Goal: Participate in discussion: Engage in conversation with other users on a specific topic

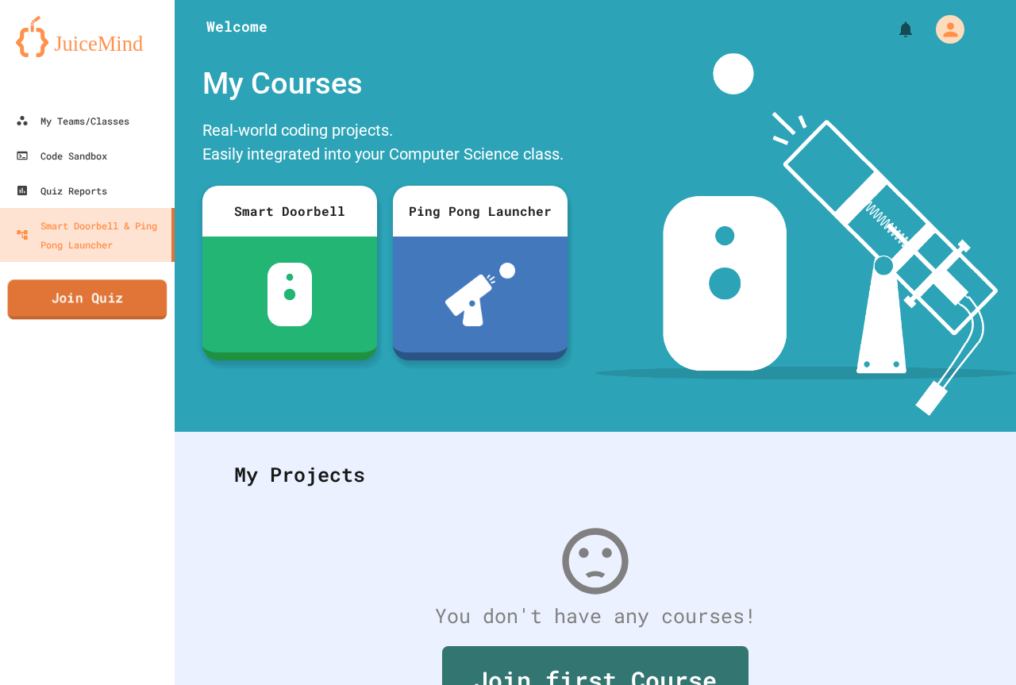
click at [113, 309] on link "Join Quiz" at bounding box center [87, 299] width 159 height 40
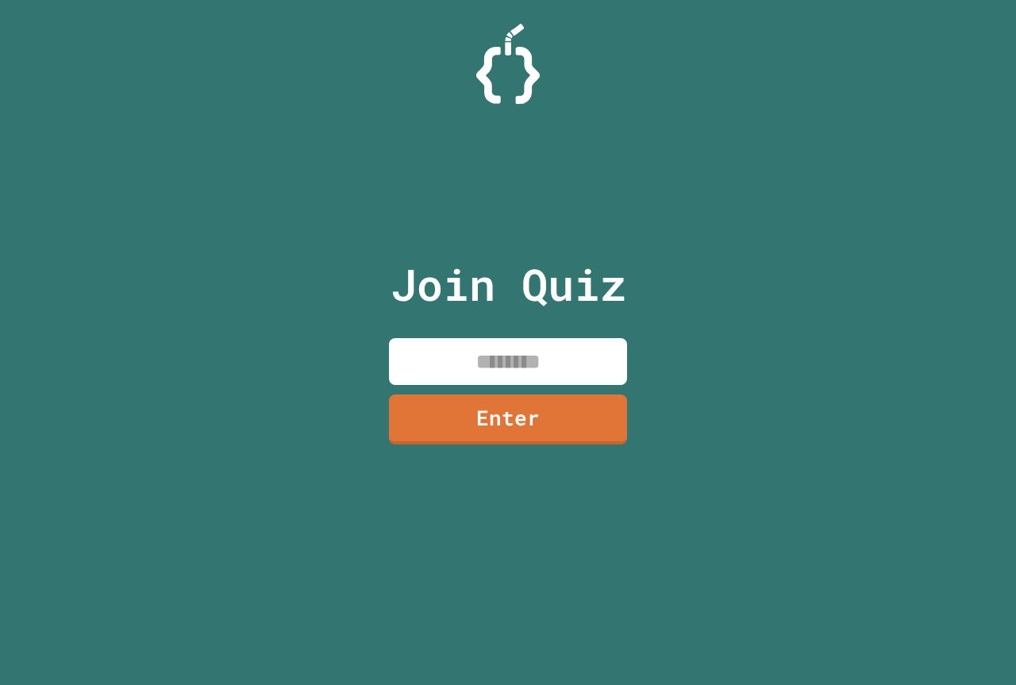
click at [523, 355] on input at bounding box center [508, 361] width 238 height 47
type input "********"
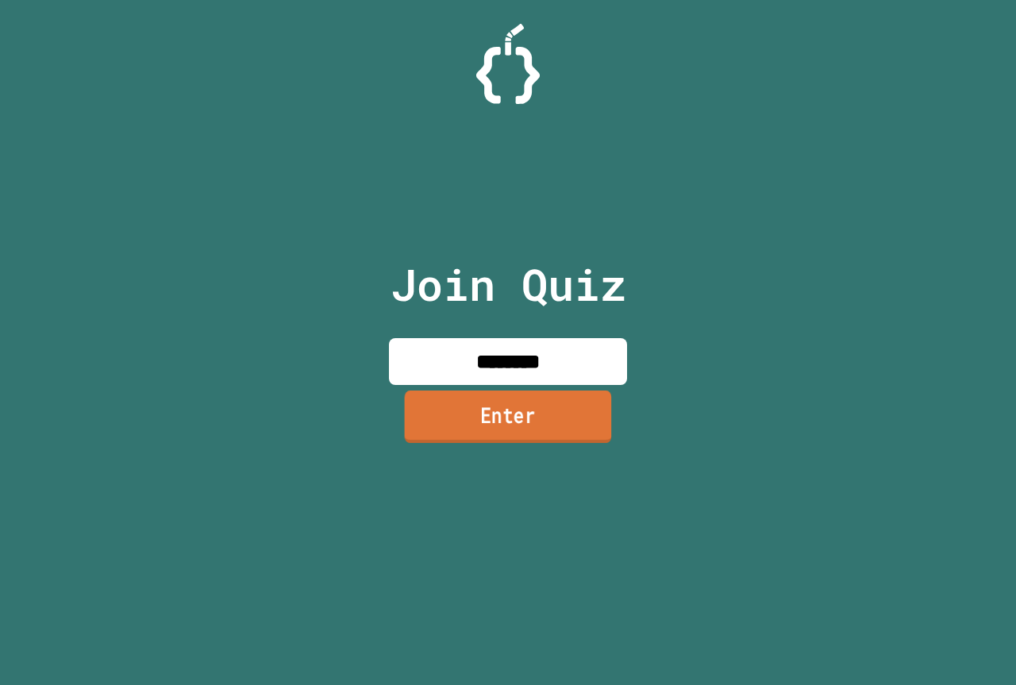
click at [493, 404] on link "Enter" at bounding box center [508, 416] width 207 height 52
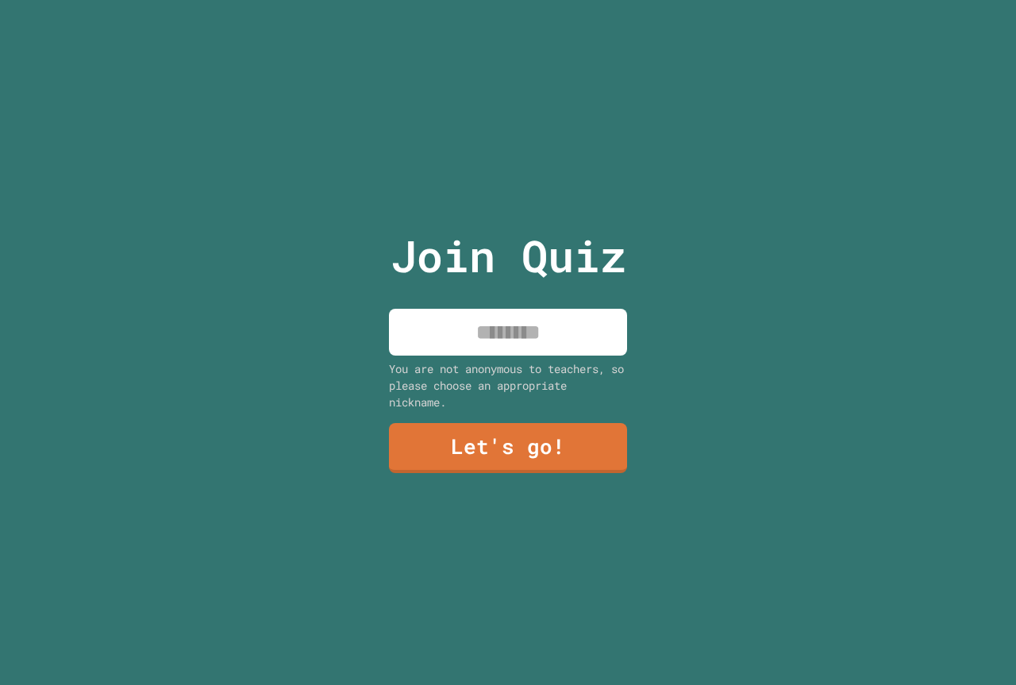
click at [564, 309] on input at bounding box center [508, 332] width 238 height 47
type input "**********"
click at [555, 431] on link "Let's go!" at bounding box center [507, 447] width 242 height 52
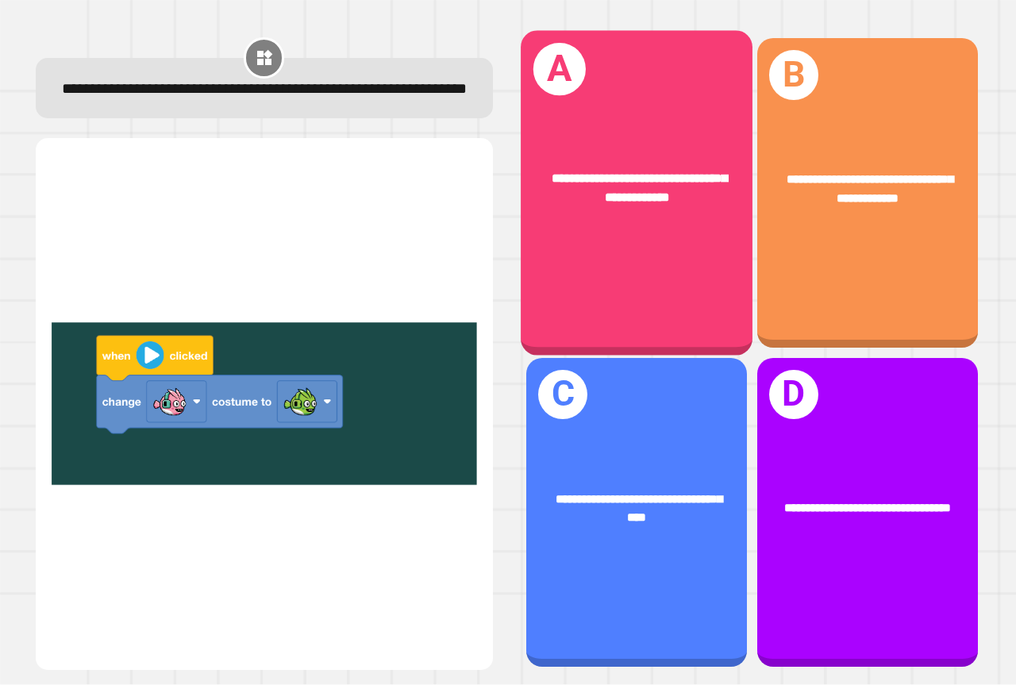
click at [619, 209] on div "**********" at bounding box center [637, 188] width 232 height 89
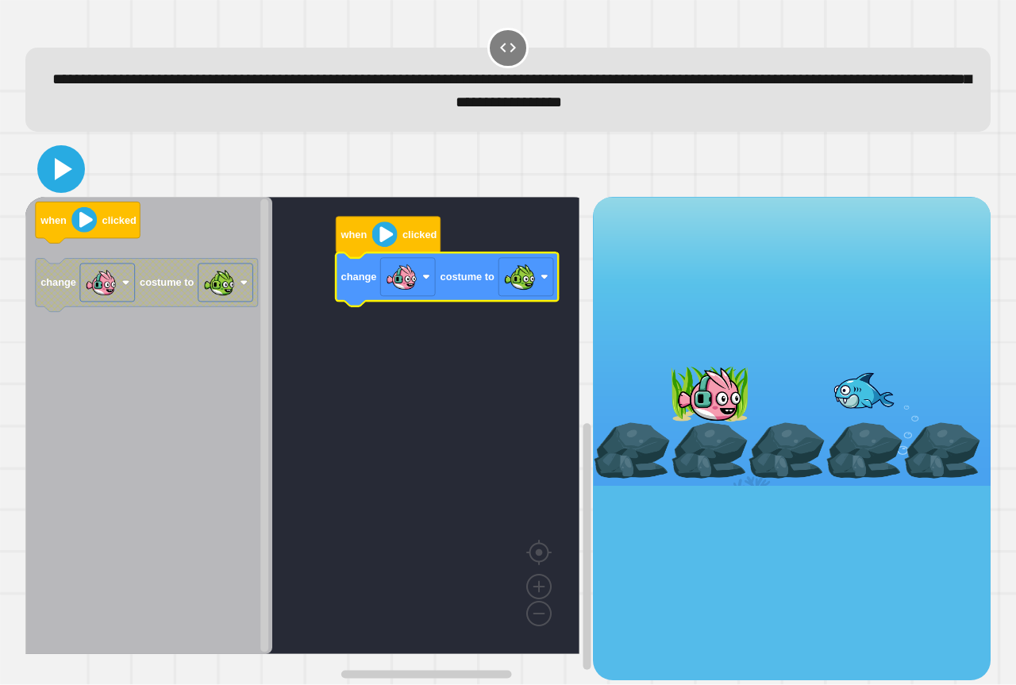
click at [50, 158] on icon at bounding box center [61, 169] width 38 height 38
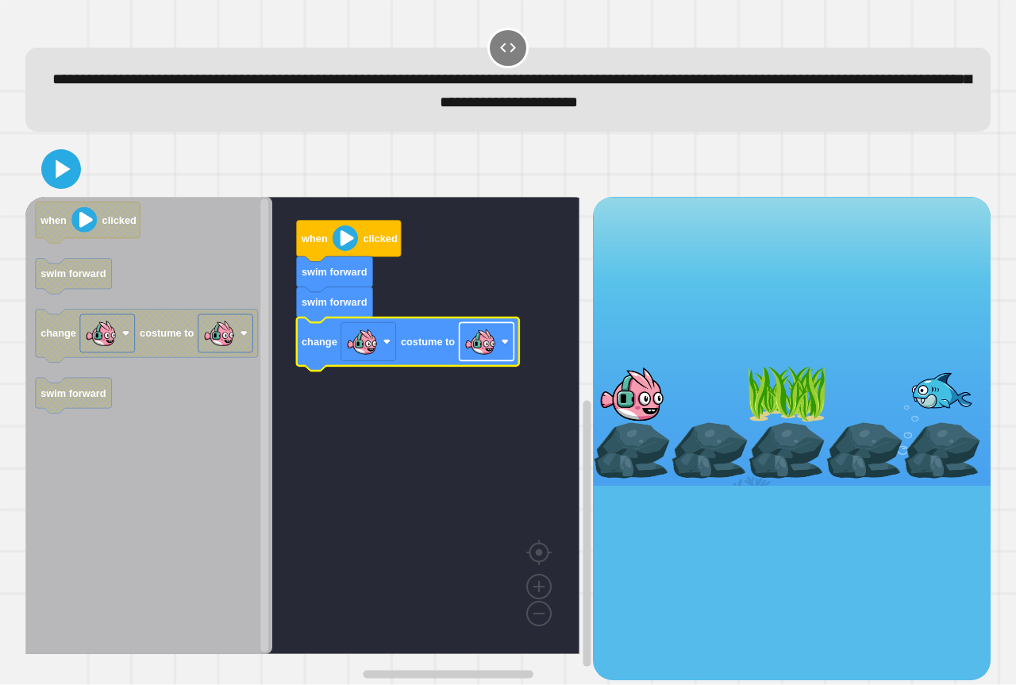
click at [479, 348] on image "Blockly Workspace" at bounding box center [480, 342] width 32 height 32
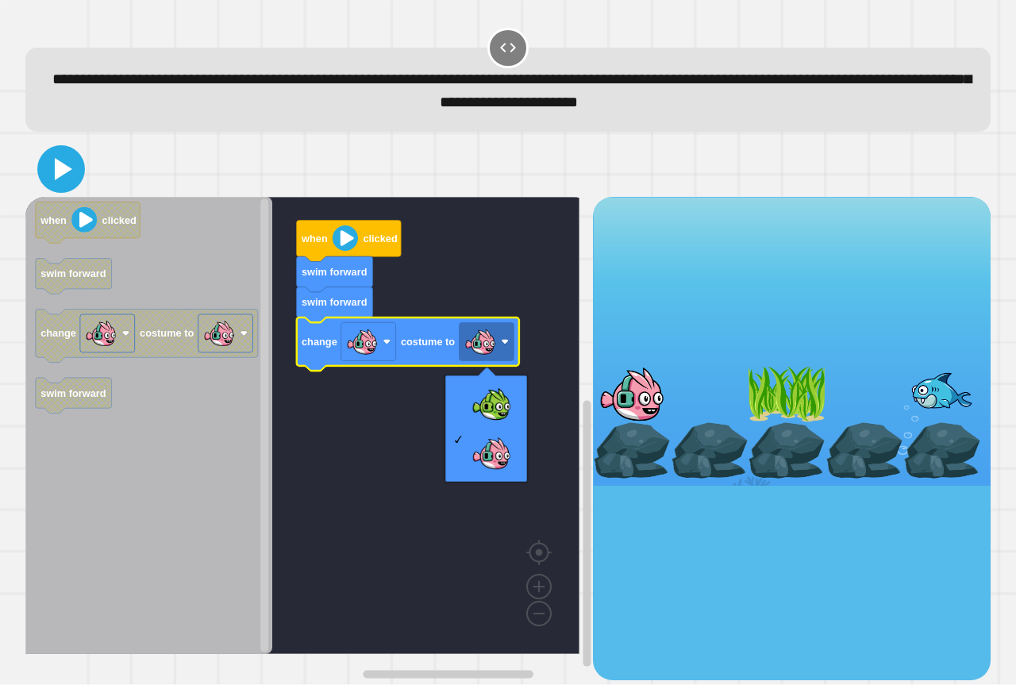
click at [60, 166] on icon at bounding box center [63, 169] width 17 height 22
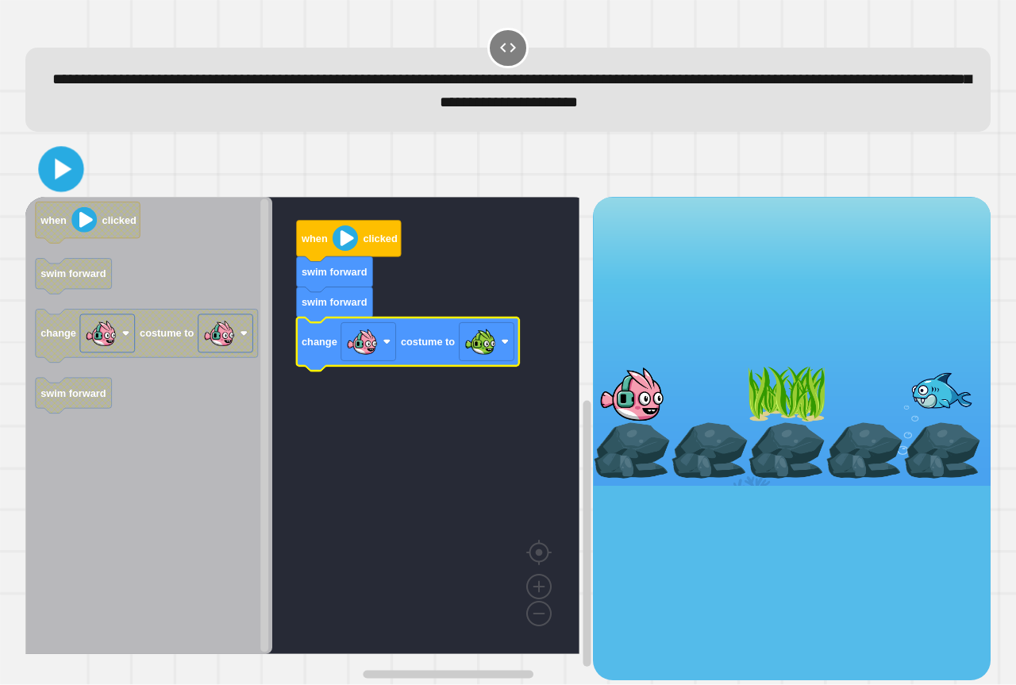
click at [46, 175] on icon at bounding box center [61, 169] width 37 height 37
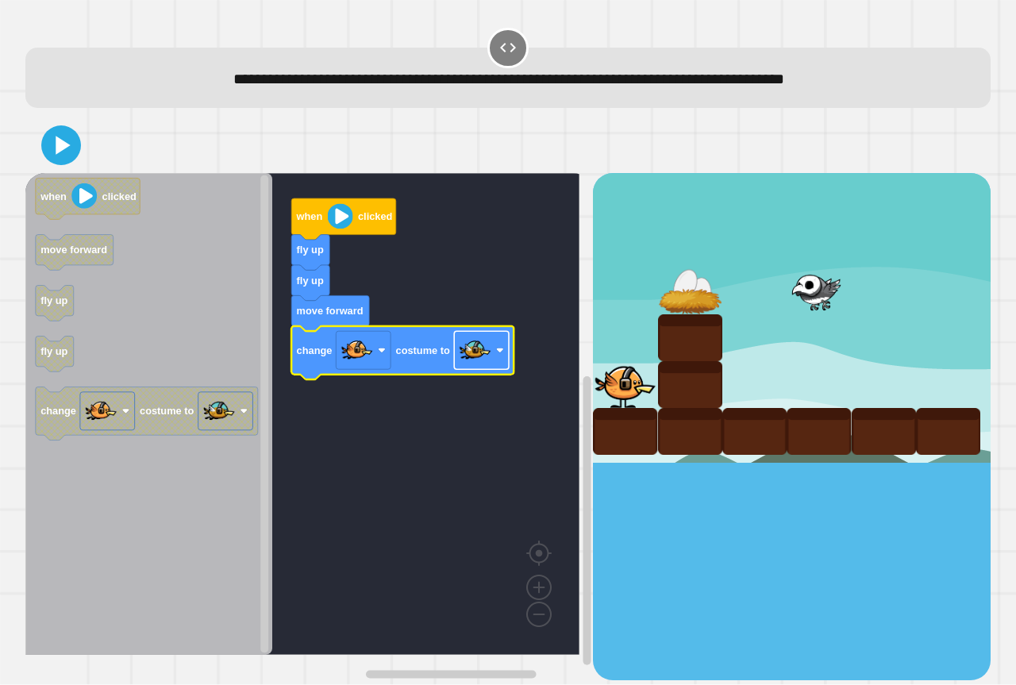
click at [491, 359] on rect "Blockly Workspace" at bounding box center [481, 351] width 55 height 38
click at [471, 370] on rect "Blockly Workspace" at bounding box center [481, 351] width 55 height 38
click at [53, 174] on icon "when clicked move forward fly up fly up change costume to" at bounding box center [148, 414] width 247 height 482
click at [61, 163] on icon at bounding box center [60, 145] width 33 height 33
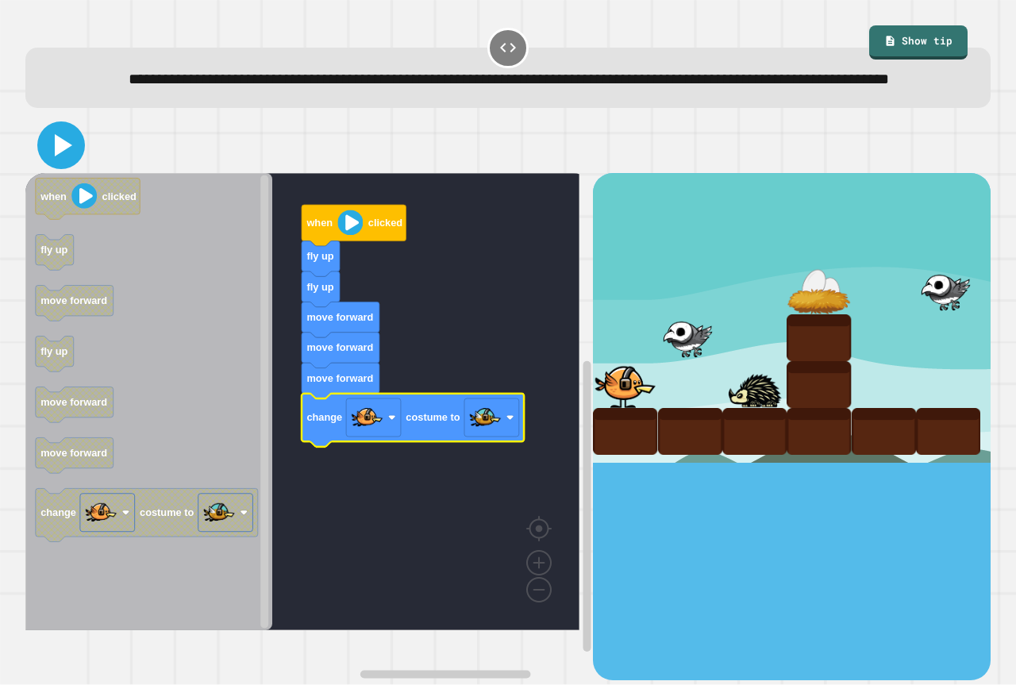
click at [65, 163] on icon at bounding box center [61, 145] width 38 height 38
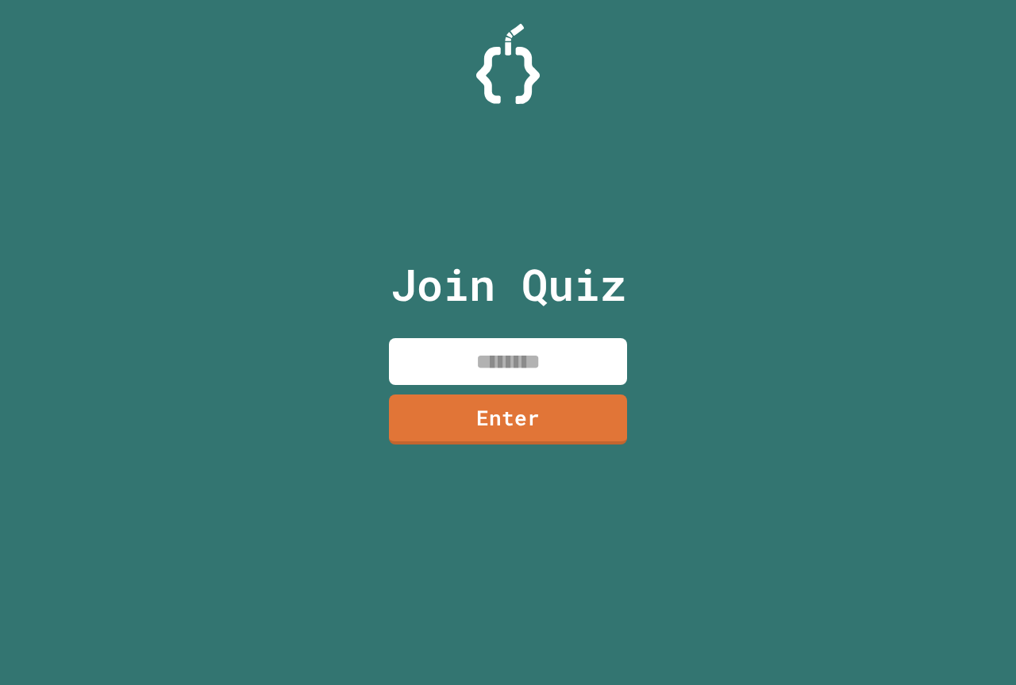
click at [482, 352] on input at bounding box center [508, 361] width 238 height 47
type input "********"
click at [525, 406] on link "Enter" at bounding box center [508, 417] width 231 height 52
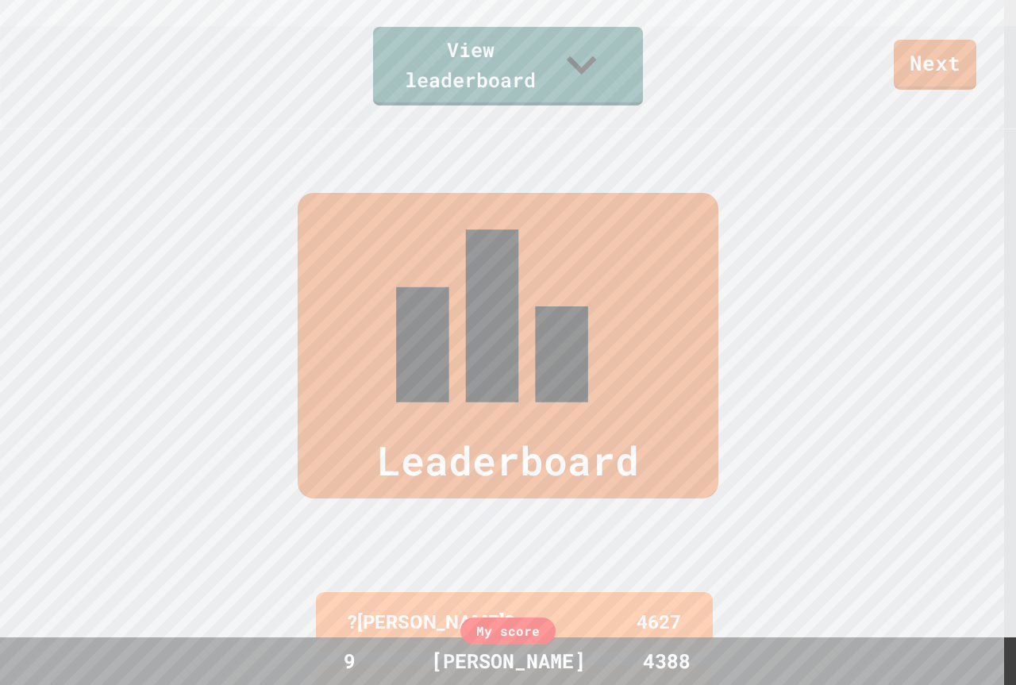
scroll to position [635, 0]
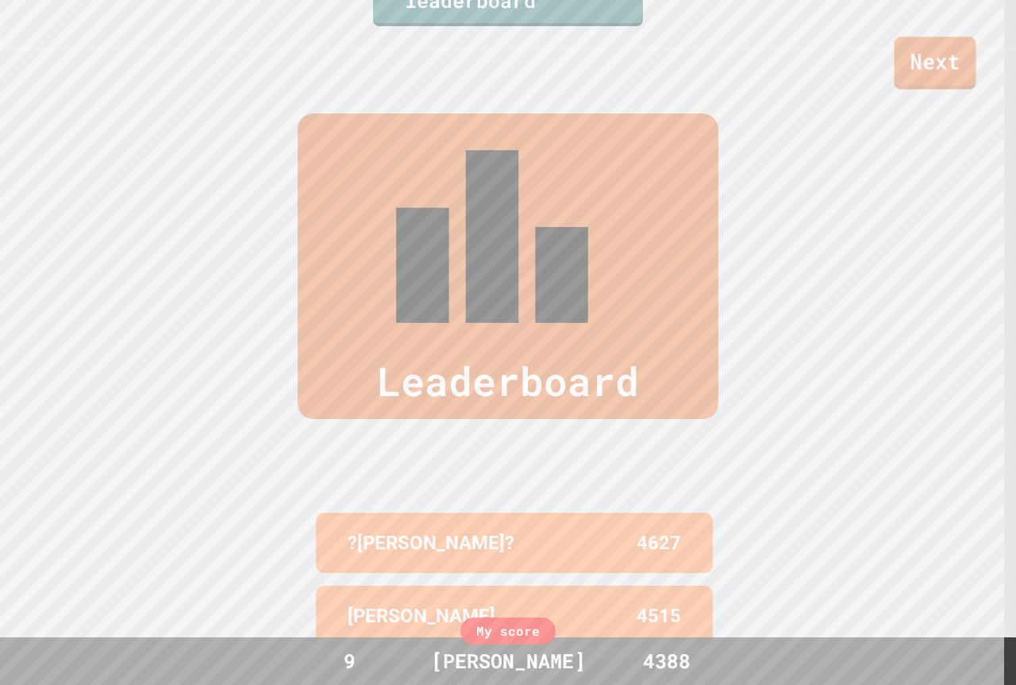
click at [910, 64] on link "Next" at bounding box center [935, 63] width 82 height 52
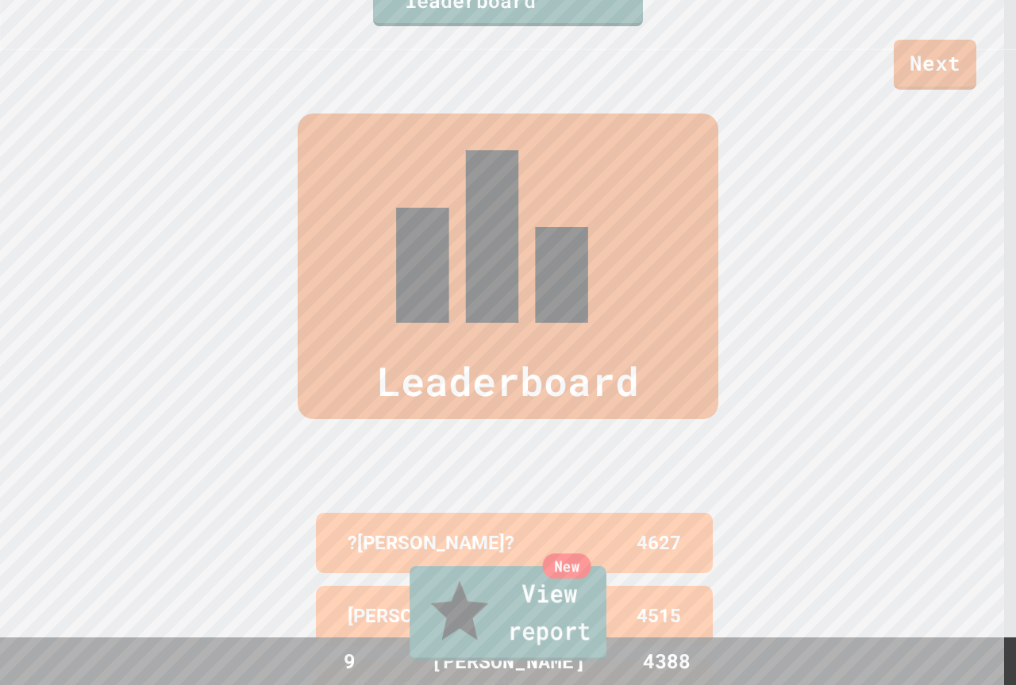
click at [531, 616] on link "New View report" at bounding box center [507, 613] width 197 height 95
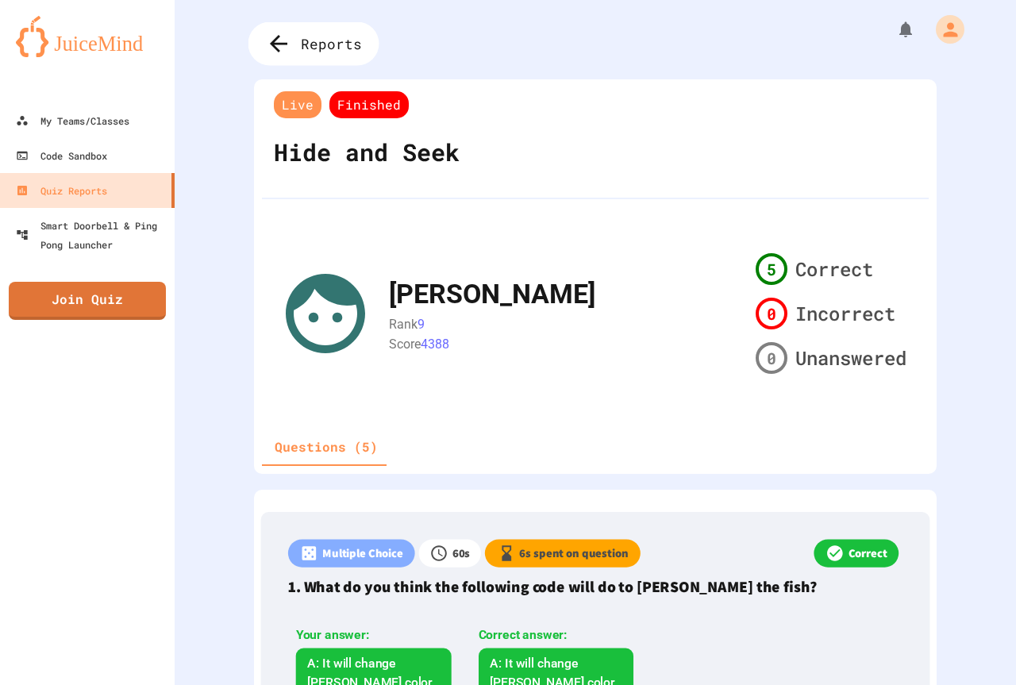
click at [276, 33] on icon at bounding box center [279, 44] width 26 height 26
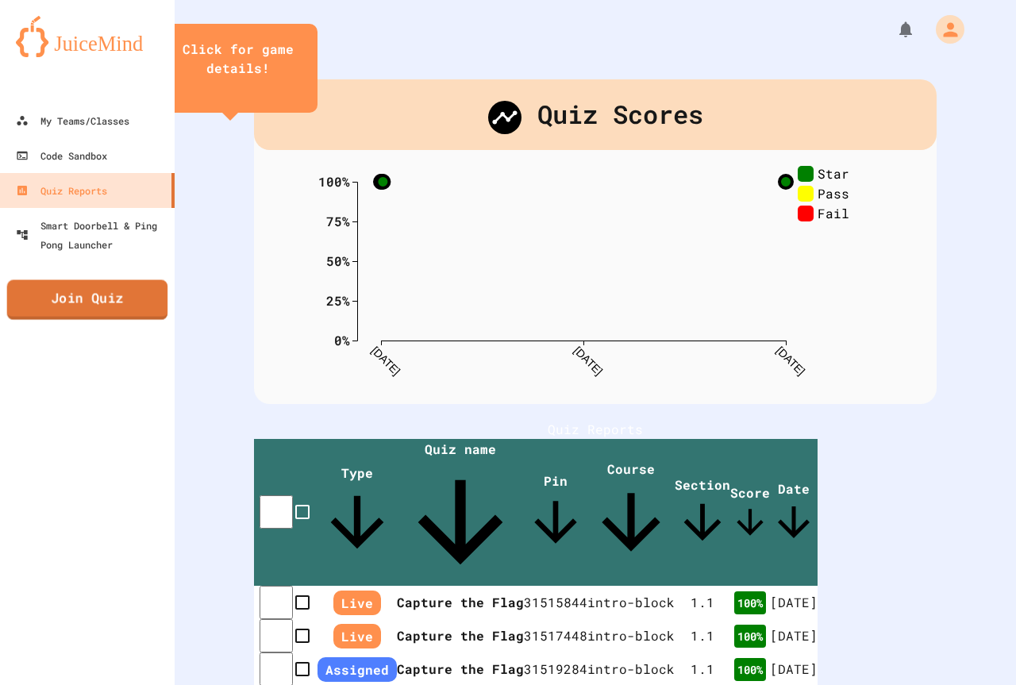
click at [46, 290] on link "Join Quiz" at bounding box center [87, 300] width 161 height 40
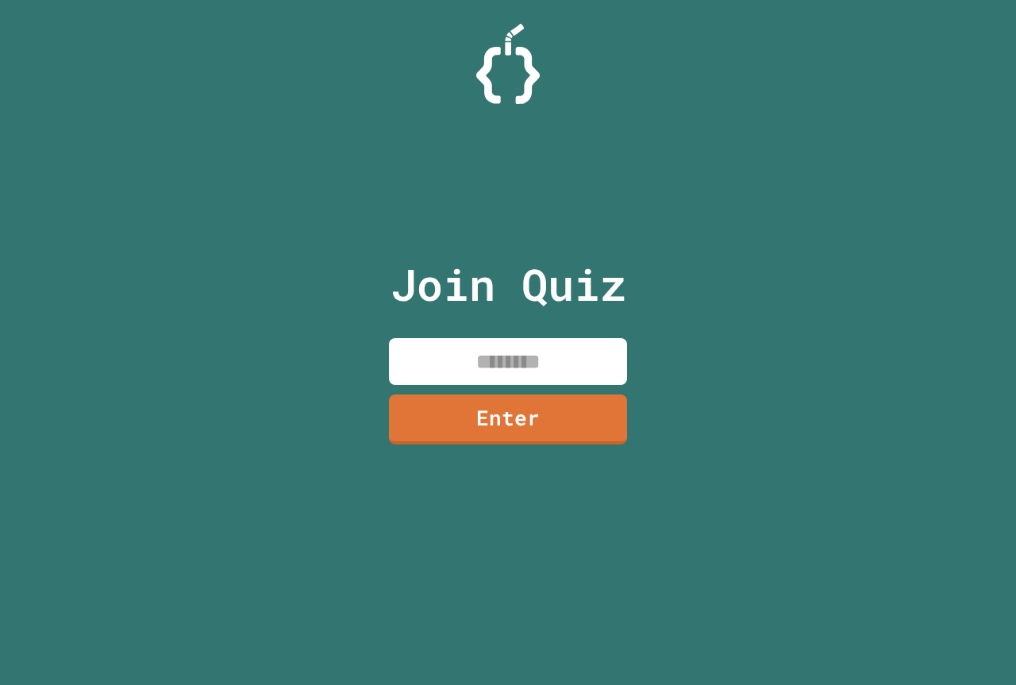
click at [583, 347] on input at bounding box center [508, 361] width 238 height 47
type input "********"
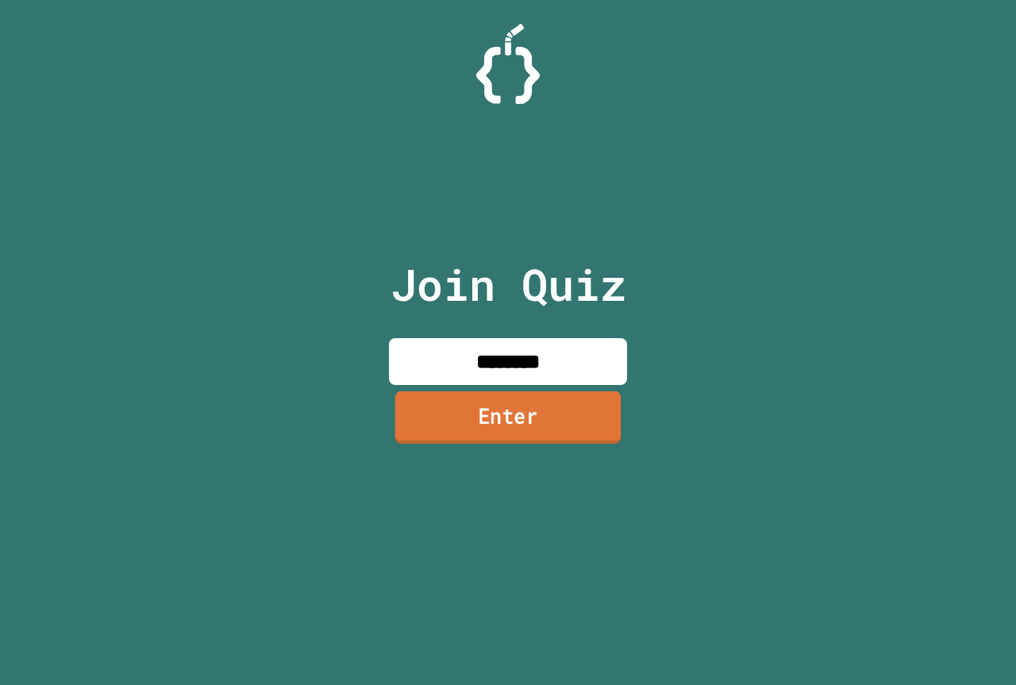
click at [446, 398] on link "Enter" at bounding box center [508, 417] width 226 height 52
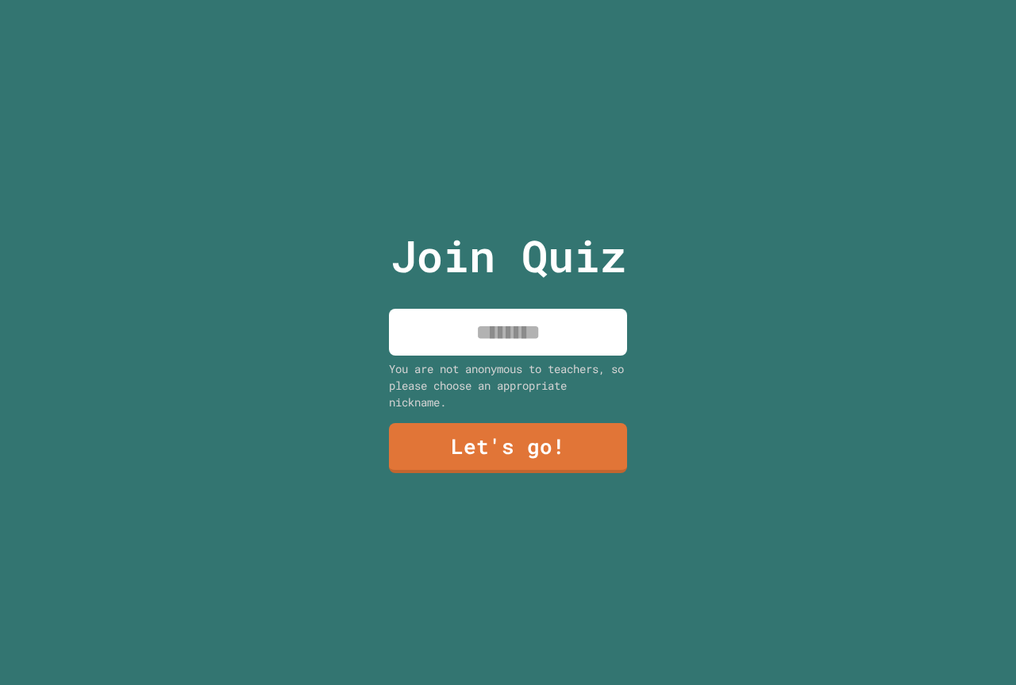
drag, startPoint x: 490, startPoint y: 321, endPoint x: 523, endPoint y: 318, distance: 33.4
click at [497, 321] on input at bounding box center [508, 332] width 238 height 47
type input "******"
click at [447, 444] on link "Let's go!" at bounding box center [508, 446] width 232 height 52
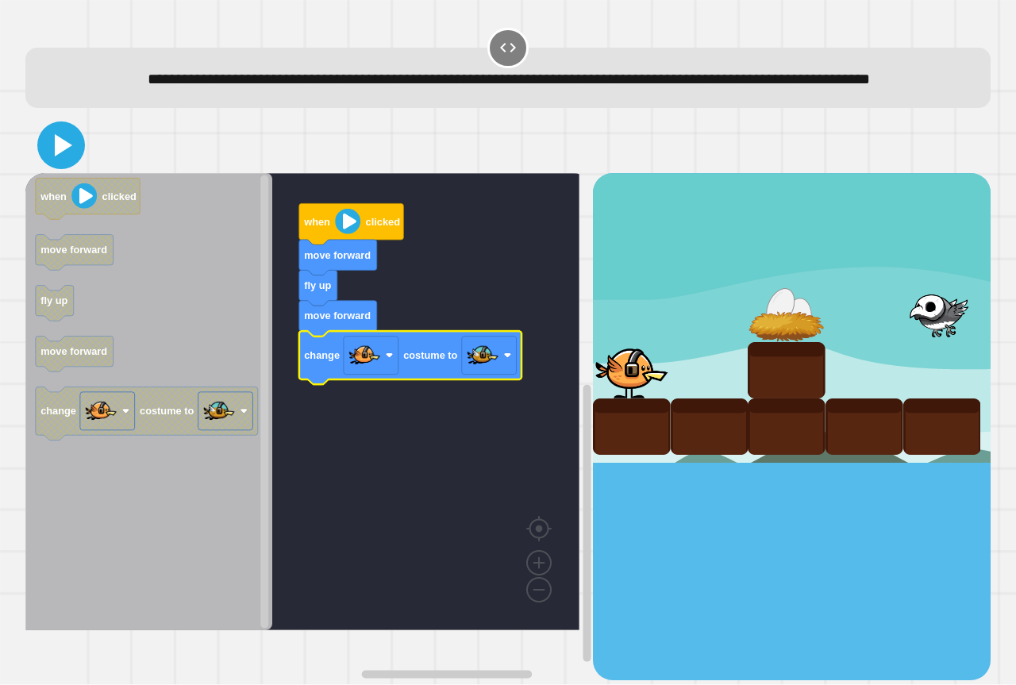
click at [63, 156] on icon at bounding box center [63, 145] width 17 height 22
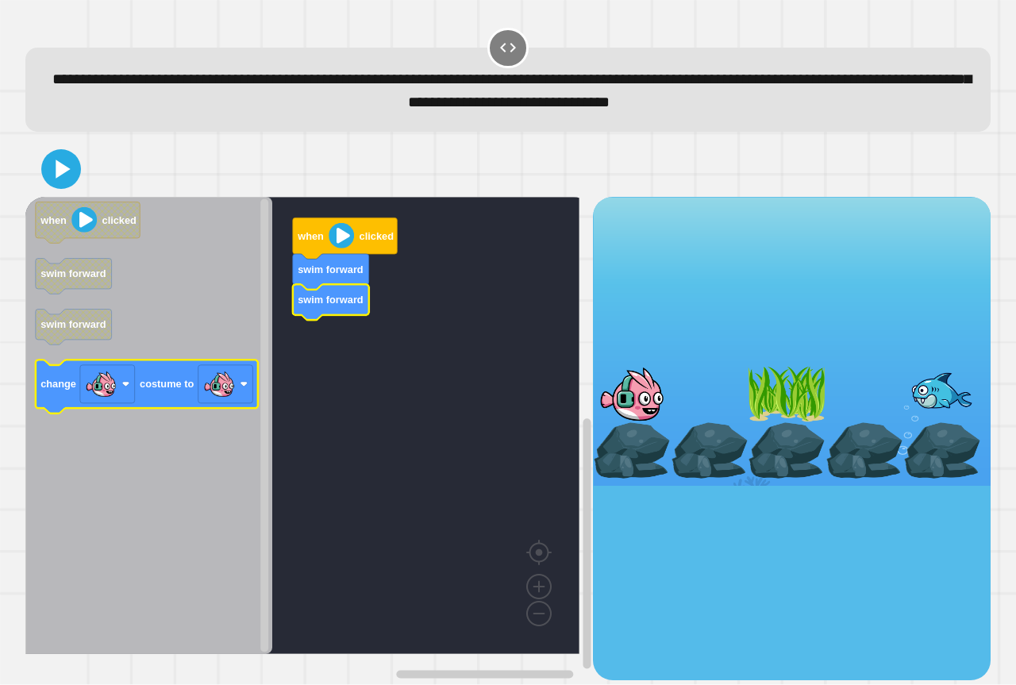
click at [204, 385] on icon "when clicked swim forward swim forward change costume to" at bounding box center [148, 425] width 247 height 457
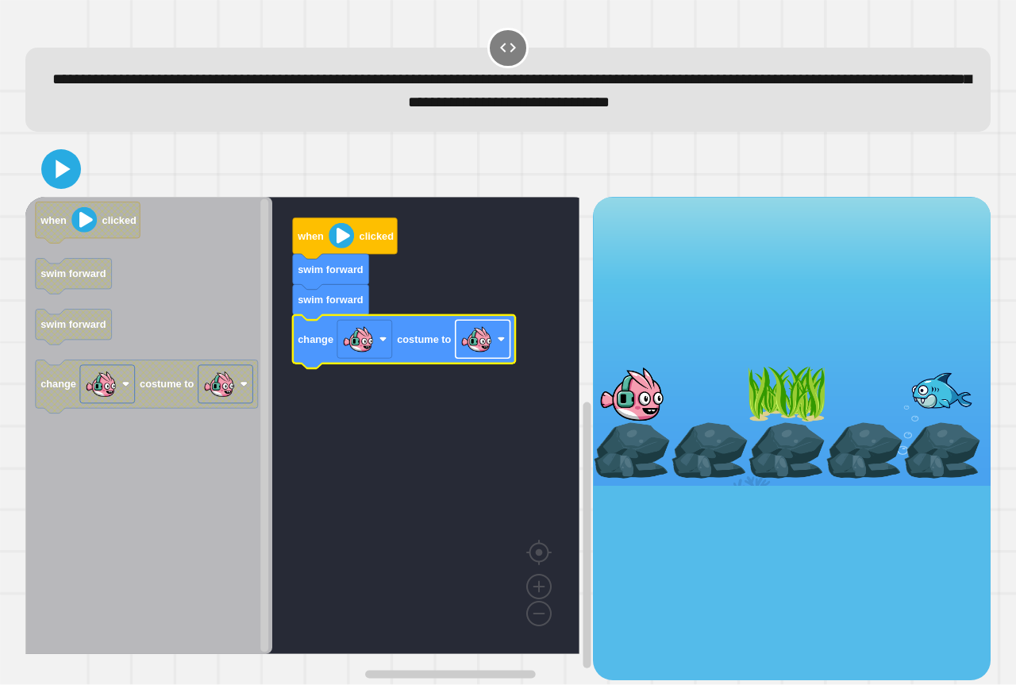
click at [482, 346] on image "Blockly Workspace" at bounding box center [476, 340] width 32 height 32
drag, startPoint x: 63, startPoint y: 126, endPoint x: 53, endPoint y: 151, distance: 26.4
click at [57, 148] on div "**********" at bounding box center [508, 353] width 975 height 664
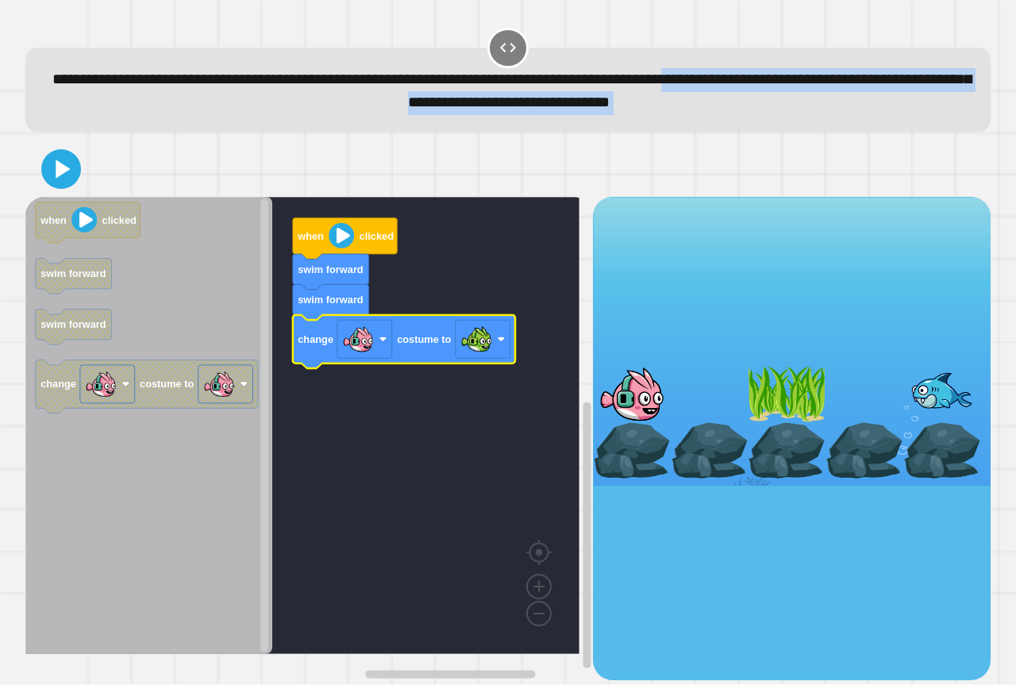
click at [53, 159] on icon at bounding box center [61, 169] width 32 height 32
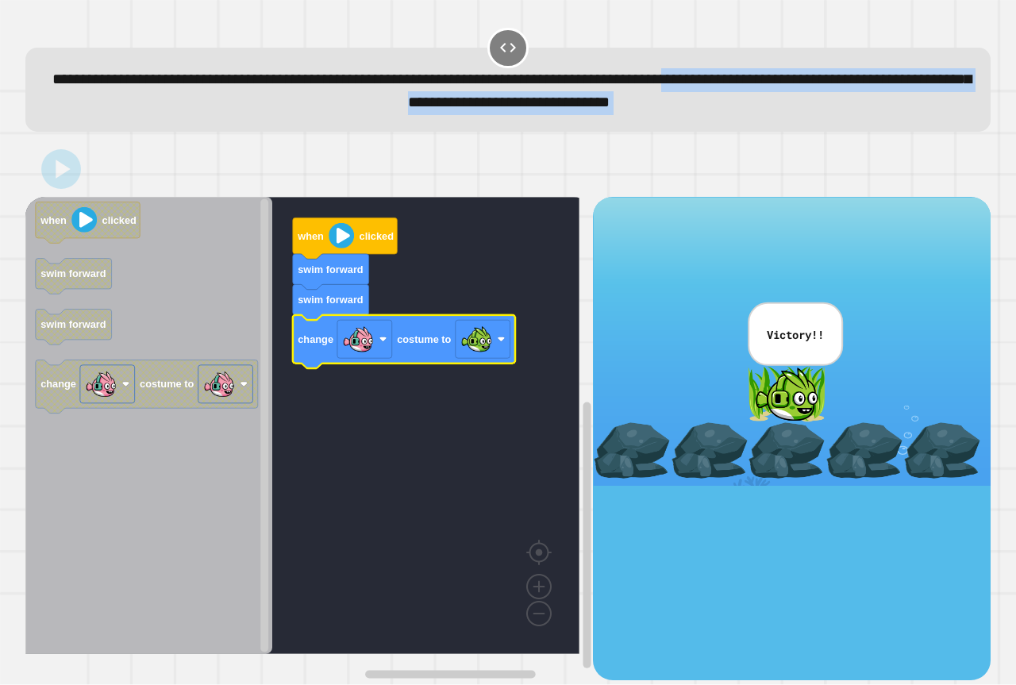
drag, startPoint x: 489, startPoint y: 185, endPoint x: 478, endPoint y: 185, distance: 11.1
click at [487, 185] on div at bounding box center [507, 169] width 965 height 56
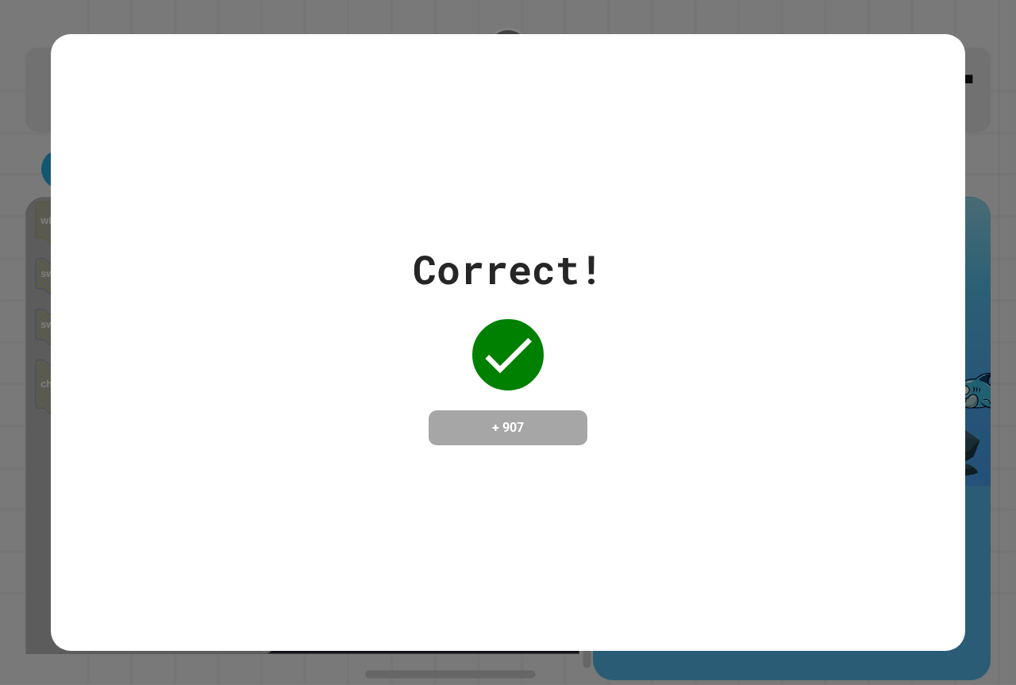
drag, startPoint x: 536, startPoint y: 175, endPoint x: 544, endPoint y: 166, distance: 12.3
click at [542, 166] on div "Correct! + 907" at bounding box center [508, 342] width 914 height 617
click at [624, 155] on div "Correct! + 907" at bounding box center [508, 342] width 914 height 617
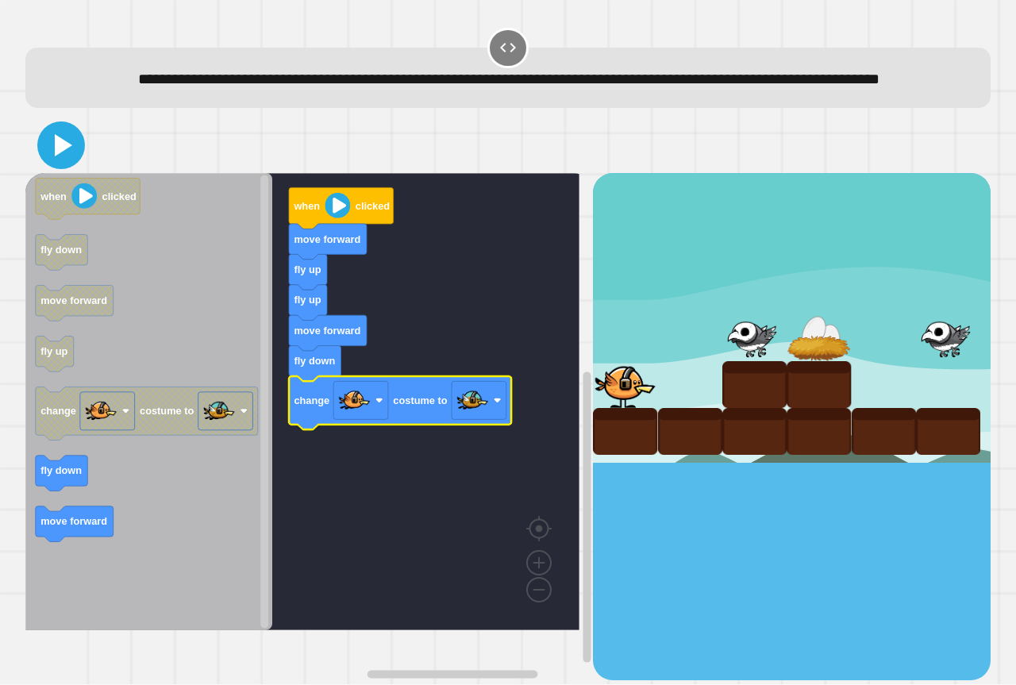
click at [67, 156] on icon at bounding box center [63, 145] width 17 height 22
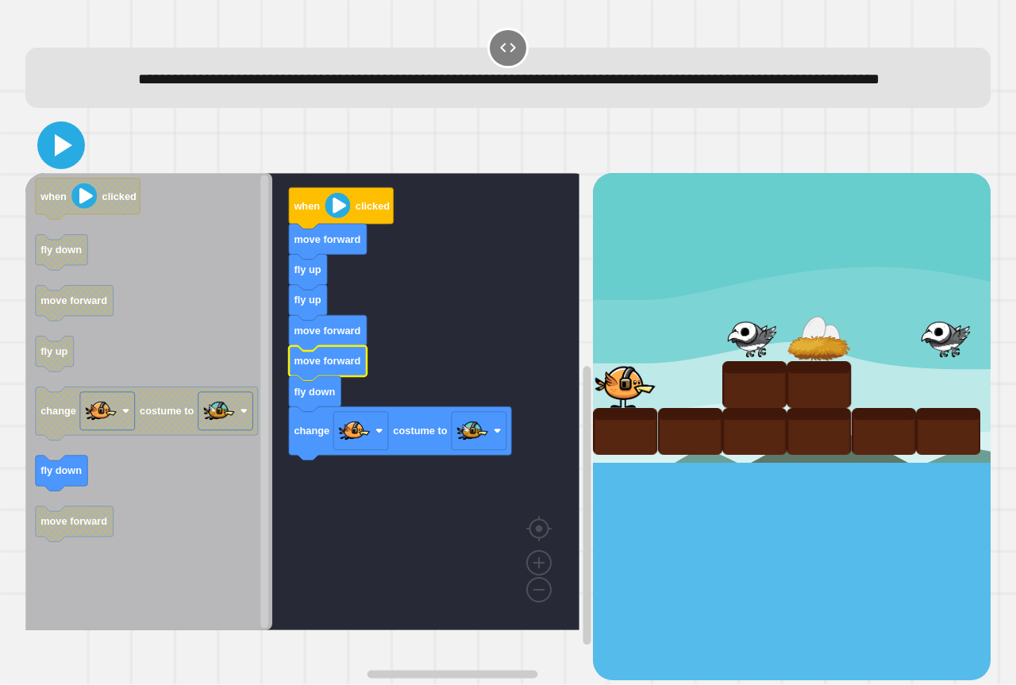
click at [55, 156] on icon at bounding box center [63, 145] width 17 height 22
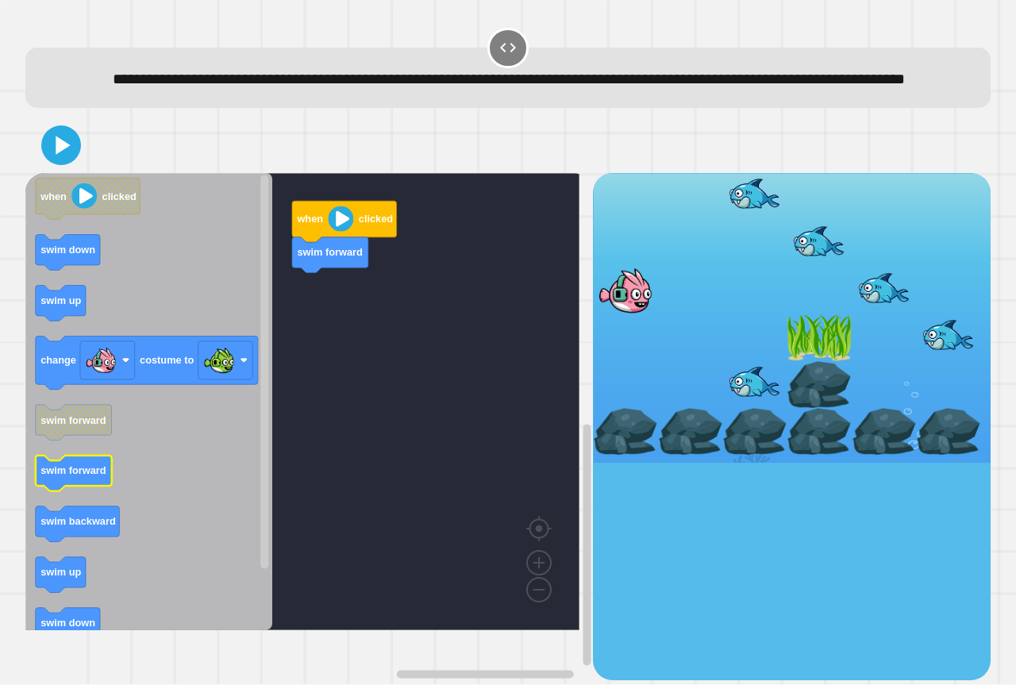
click at [65, 495] on icon "when clicked swim down swim up change costume to swim forward swim forward swim…" at bounding box center [148, 401] width 247 height 457
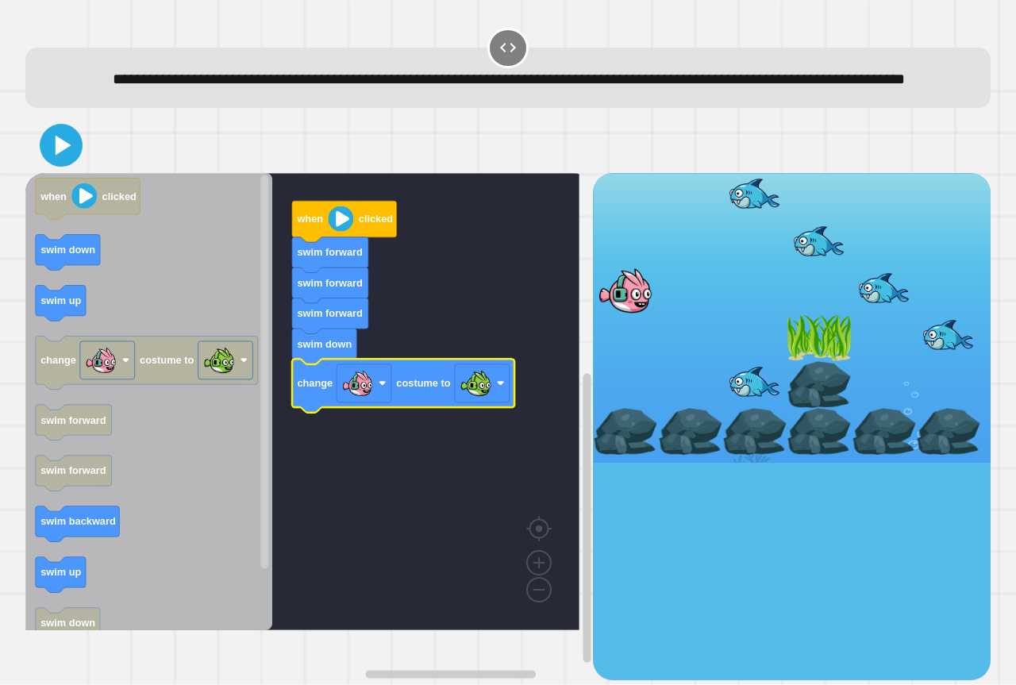
click at [61, 163] on icon at bounding box center [61, 146] width 34 height 34
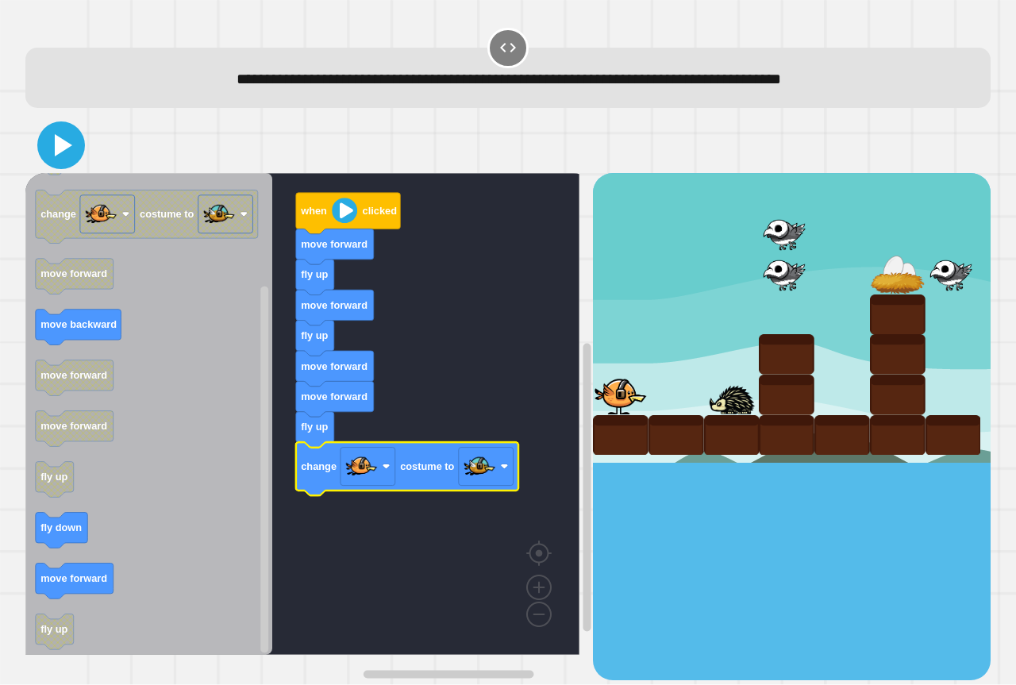
click at [50, 148] on icon at bounding box center [61, 145] width 38 height 38
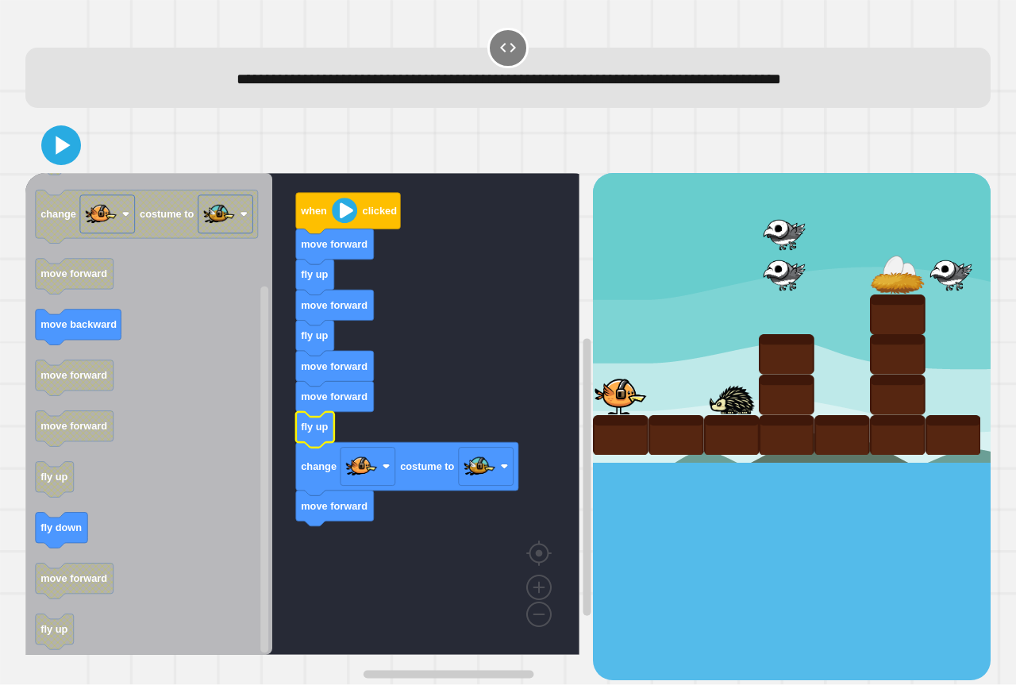
click at [324, 492] on g "when clicked move forward fly up move forward fly up move forward move forward …" at bounding box center [313, 414] width 577 height 482
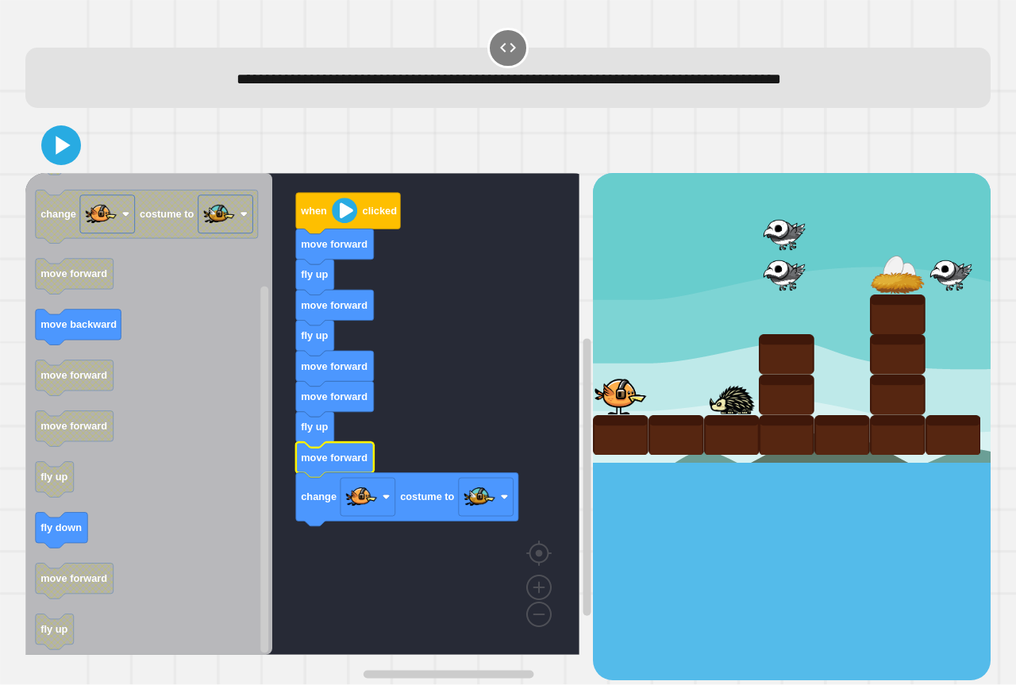
click at [71, 167] on div at bounding box center [507, 145] width 965 height 56
click at [66, 161] on icon at bounding box center [61, 145] width 32 height 32
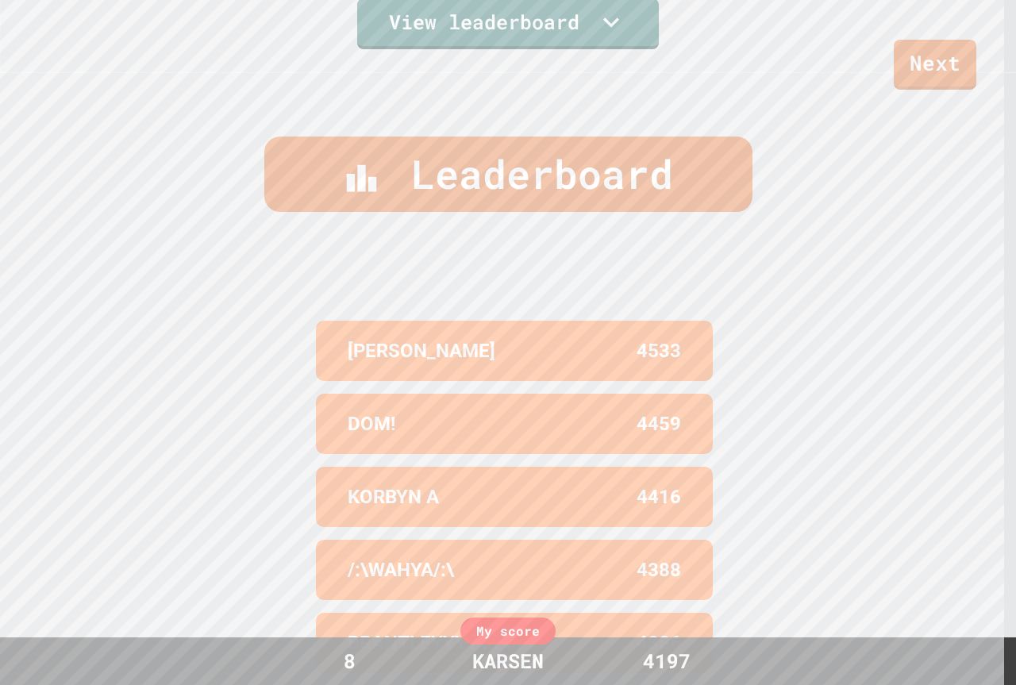
scroll to position [691, 0]
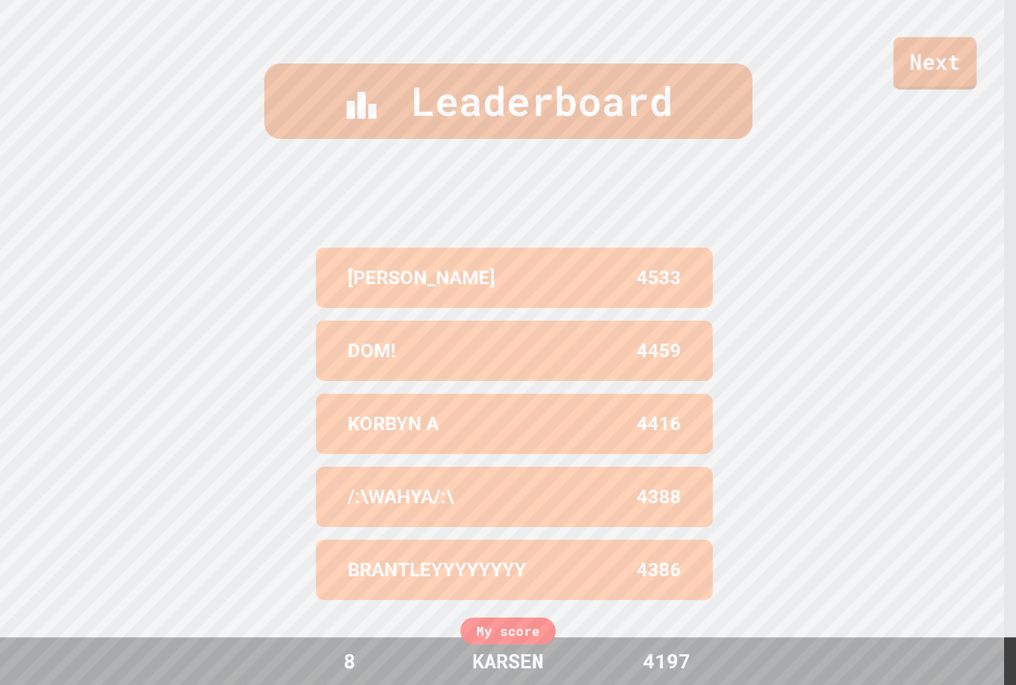
click at [929, 56] on link "Next" at bounding box center [934, 63] width 83 height 52
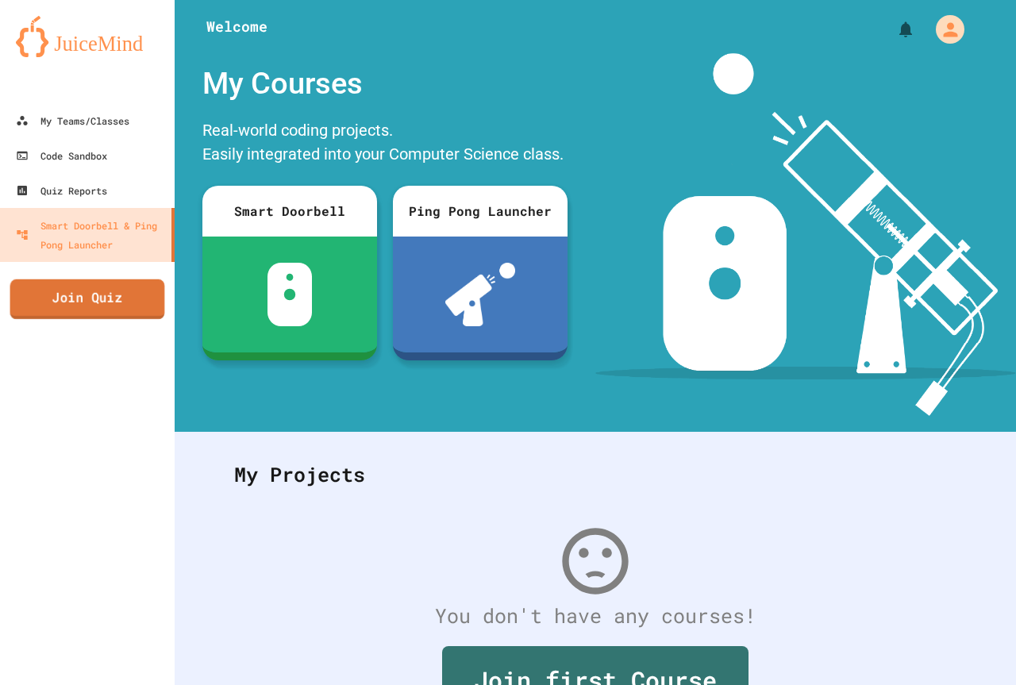
click at [86, 294] on link "Join Quiz" at bounding box center [87, 299] width 155 height 40
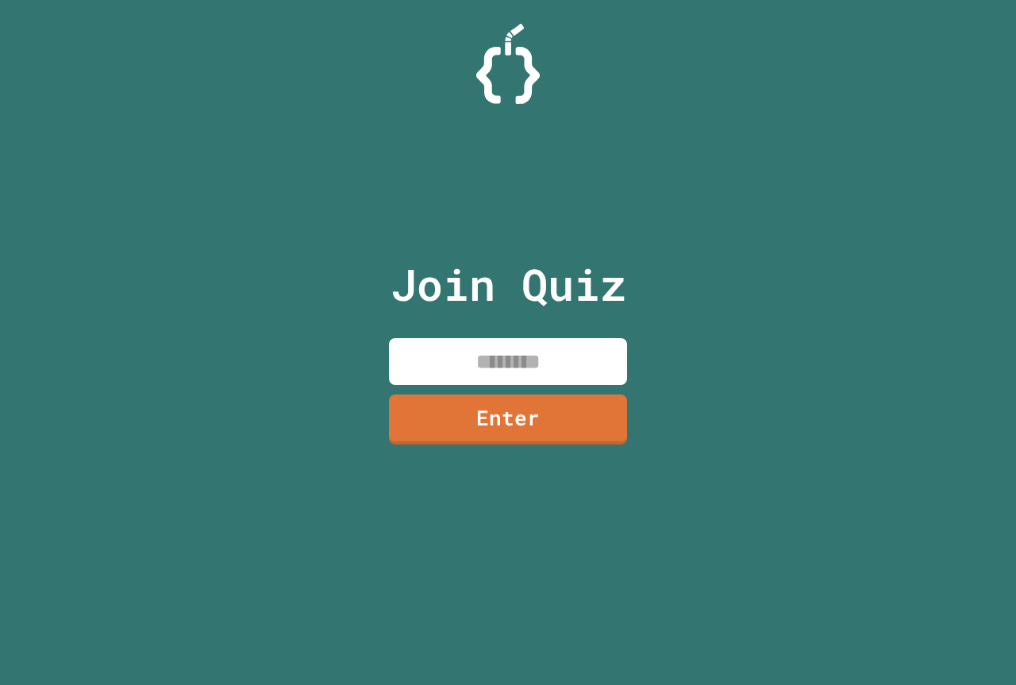
click at [496, 365] on input at bounding box center [508, 361] width 238 height 47
paste input
paste input "********"
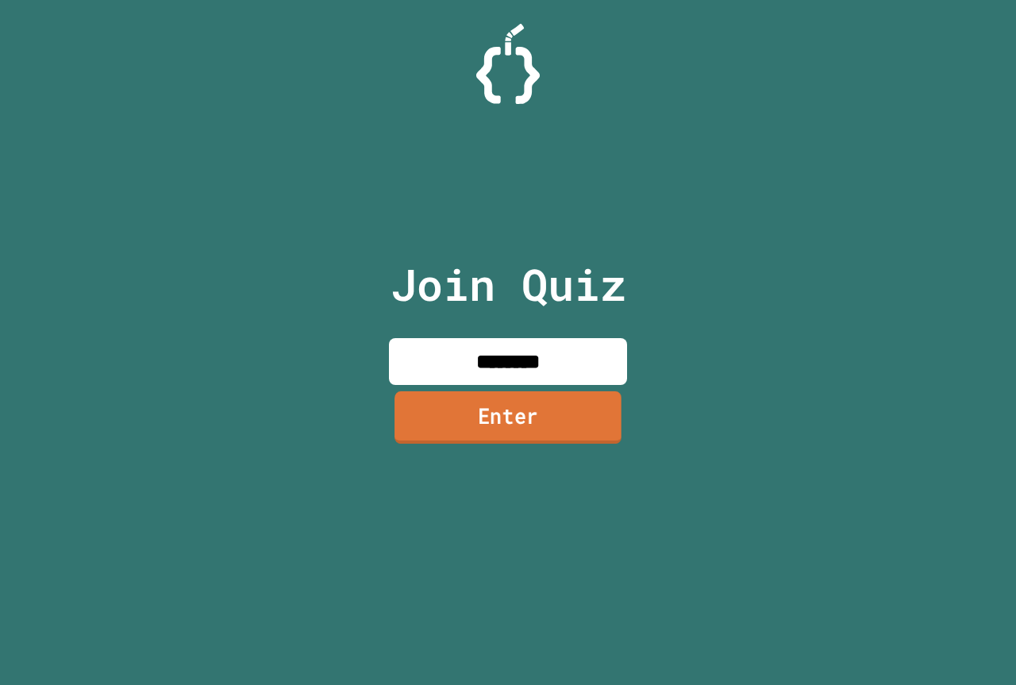
type input "********"
click at [486, 396] on link "Enter" at bounding box center [507, 417] width 227 height 52
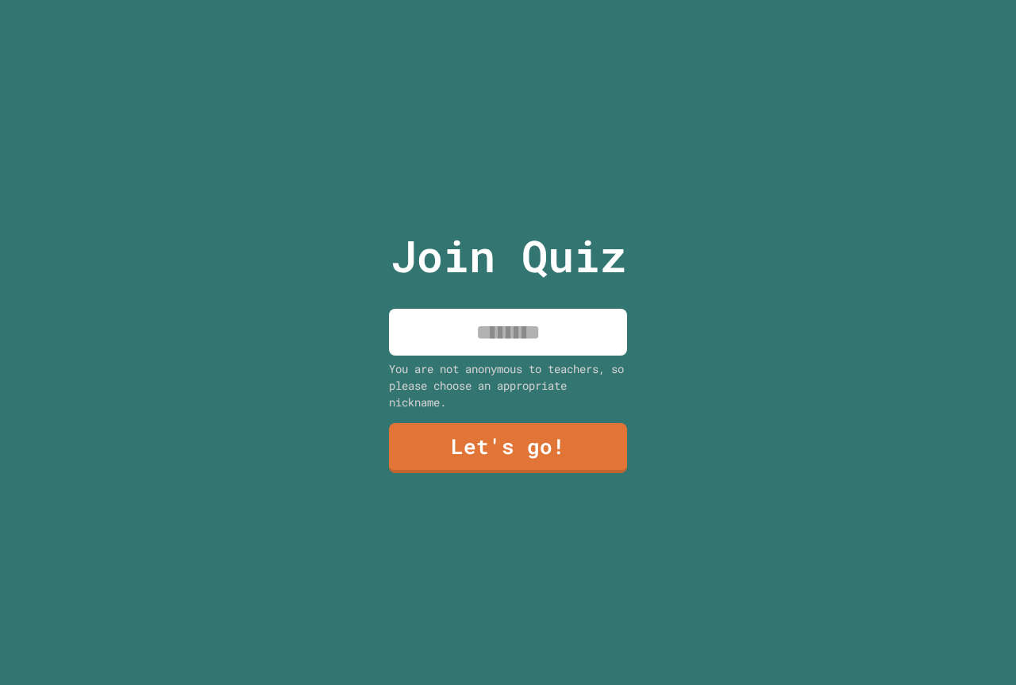
drag, startPoint x: 498, startPoint y: 306, endPoint x: 500, endPoint y: 314, distance: 8.1
click at [500, 312] on input at bounding box center [508, 332] width 238 height 47
type input "******"
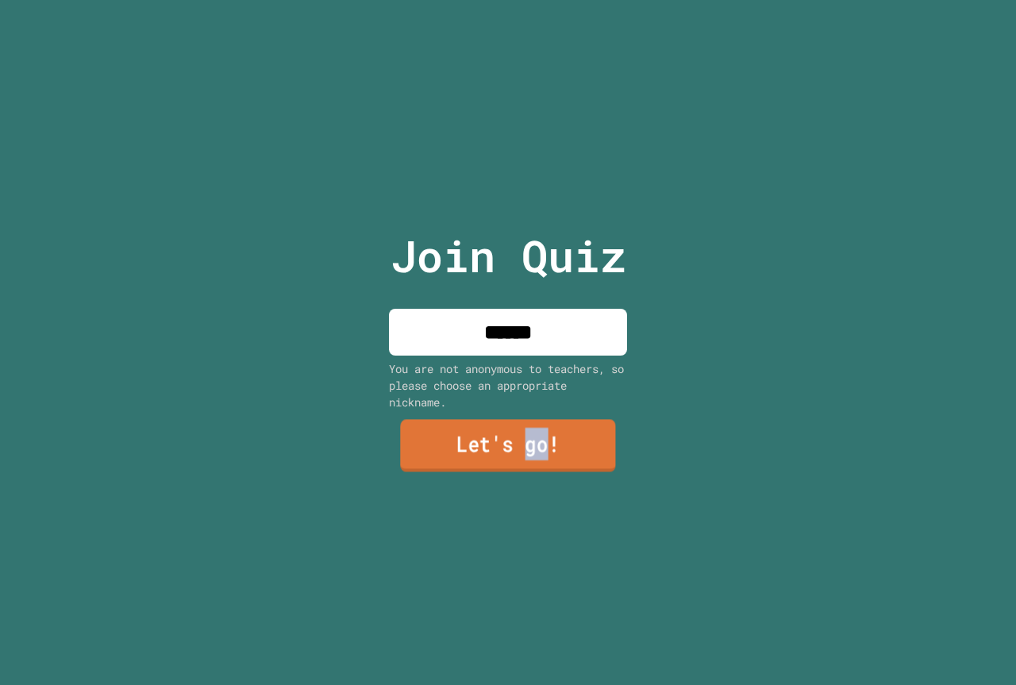
drag, startPoint x: 539, startPoint y: 460, endPoint x: 505, endPoint y: 457, distance: 33.5
click at [505, 457] on link "Let's go!" at bounding box center [507, 446] width 215 height 52
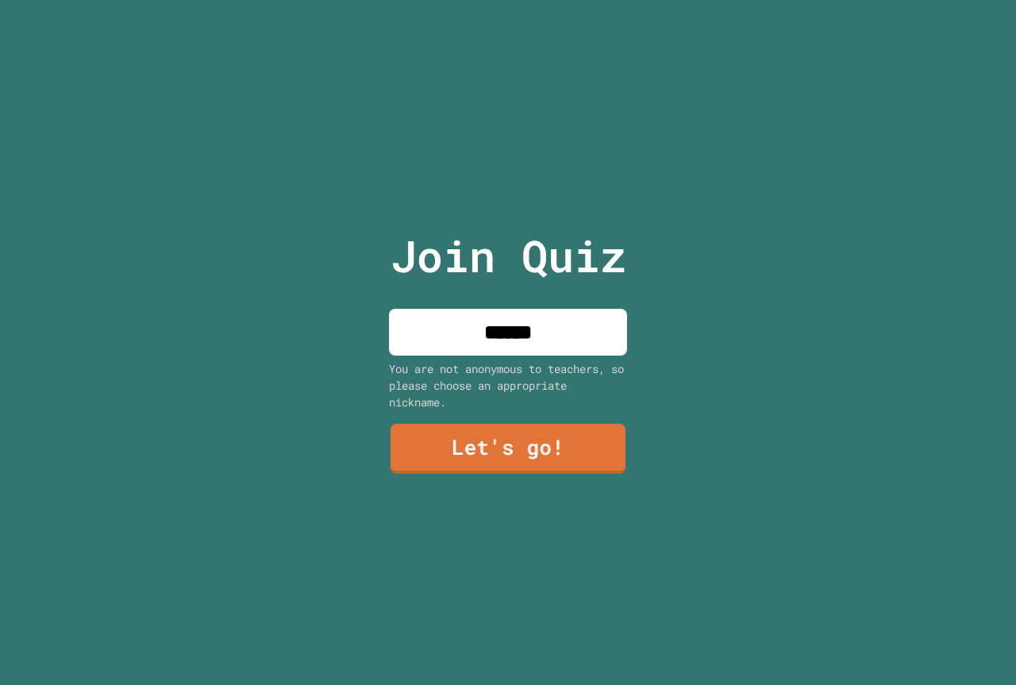
click at [508, 0] on div at bounding box center [508, 0] width 0 height 0
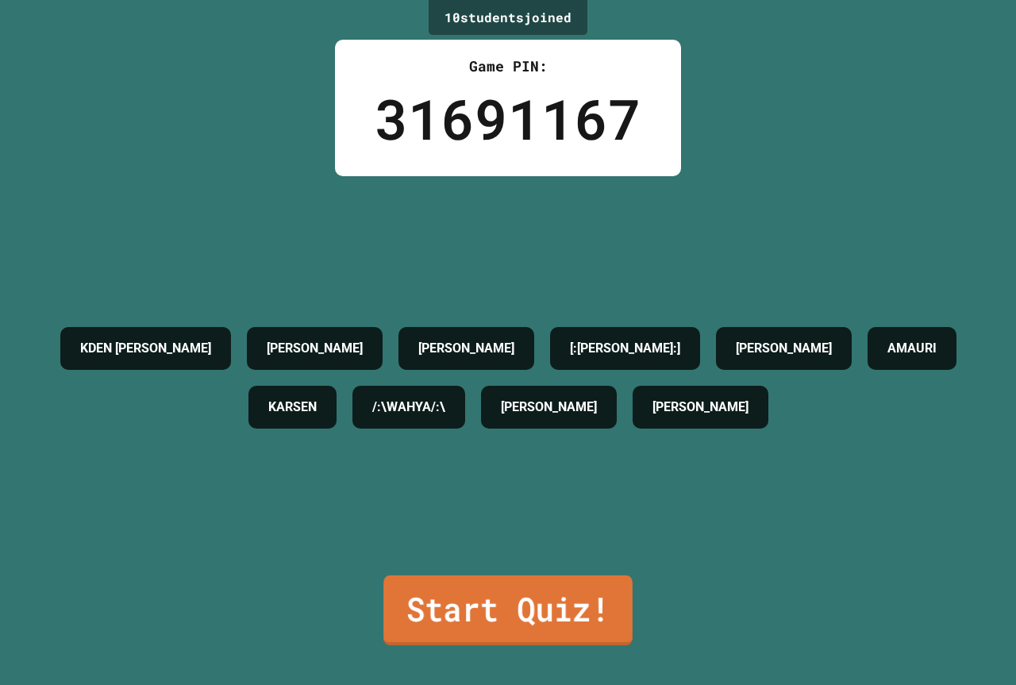
click at [527, 587] on link "Start Quiz!" at bounding box center [507, 610] width 249 height 70
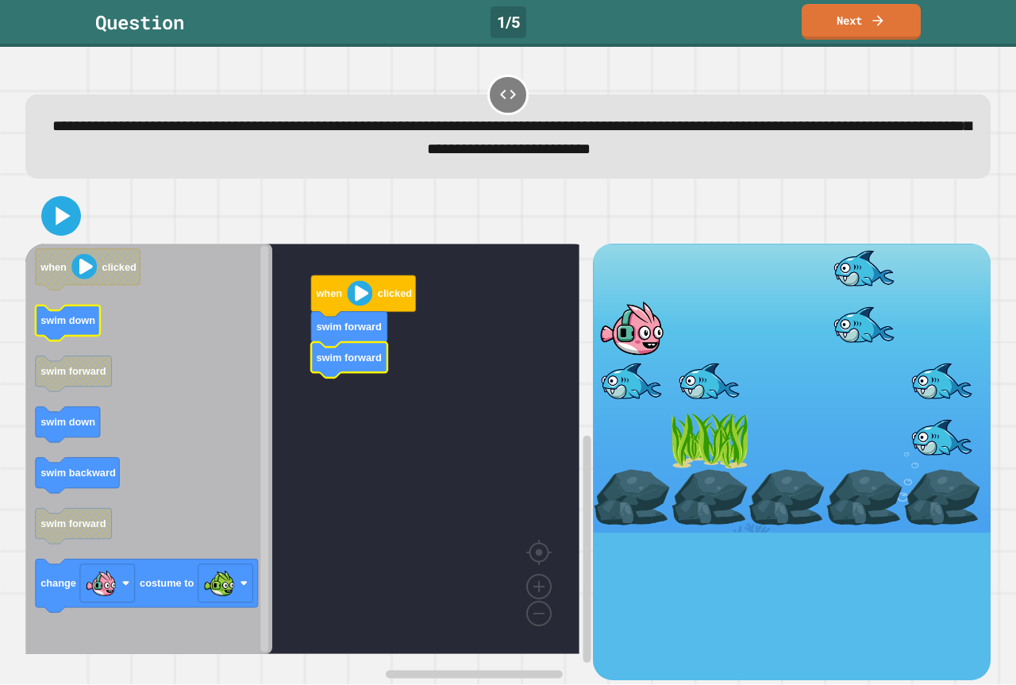
click at [71, 340] on icon "when clicked swim down swim forward swim down swim backward swim forward change…" at bounding box center [148, 449] width 247 height 410
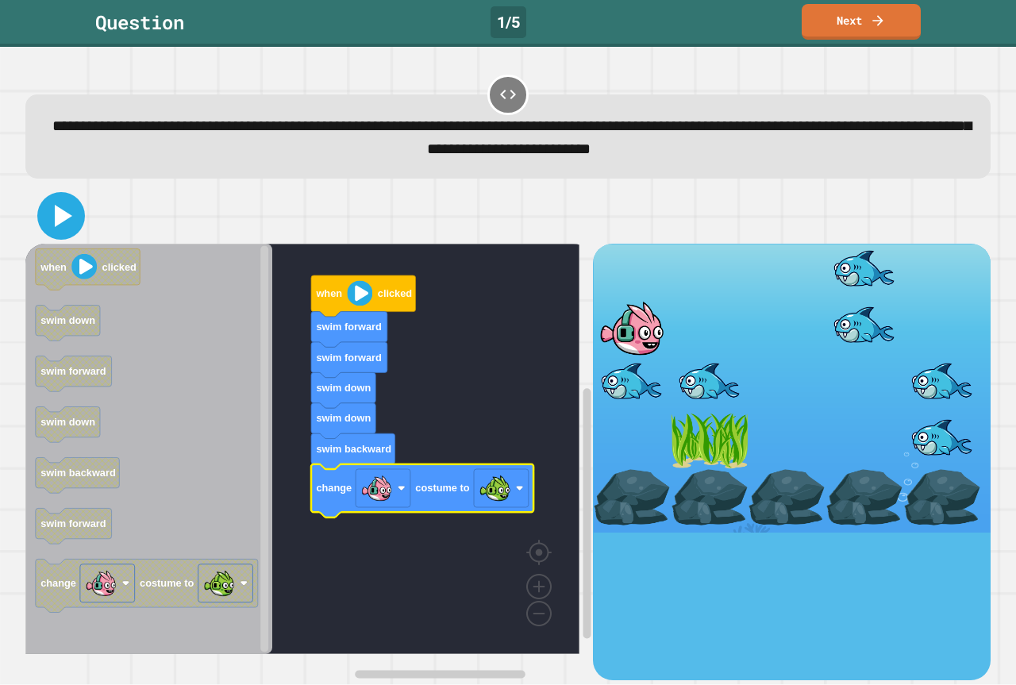
click at [61, 205] on icon at bounding box center [61, 216] width 38 height 38
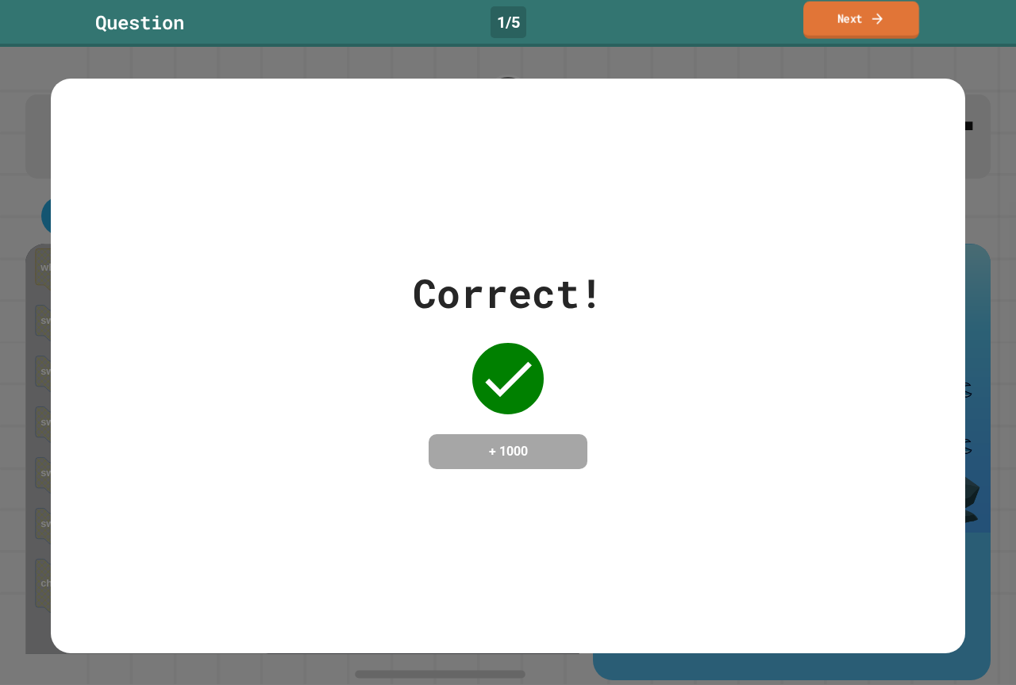
click at [839, 6] on link "Next" at bounding box center [861, 20] width 116 height 37
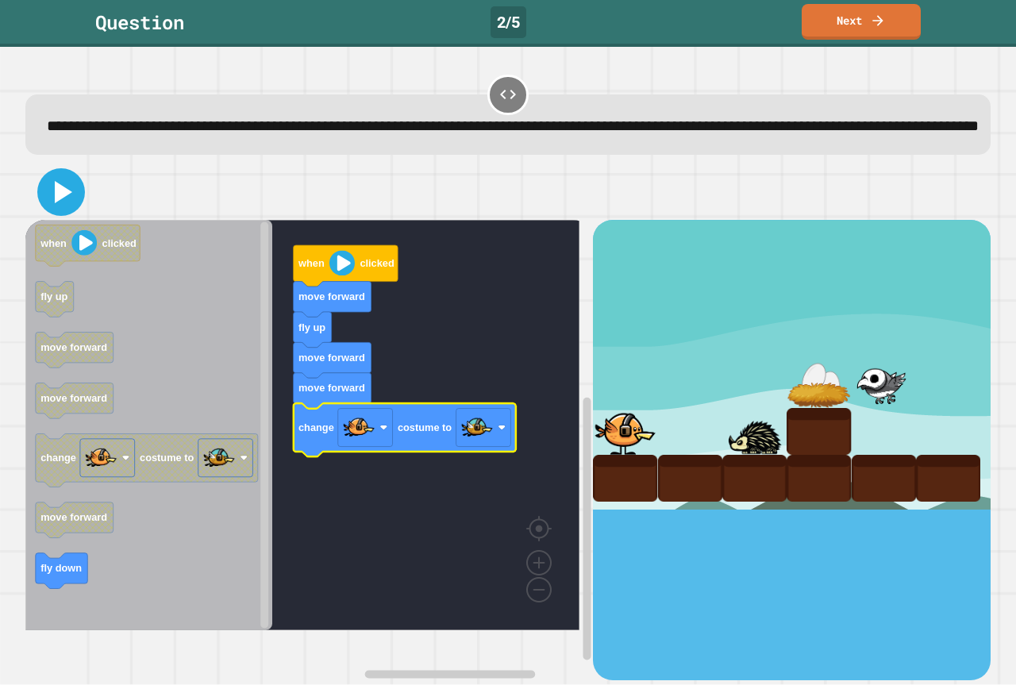
click at [56, 211] on icon at bounding box center [61, 192] width 38 height 38
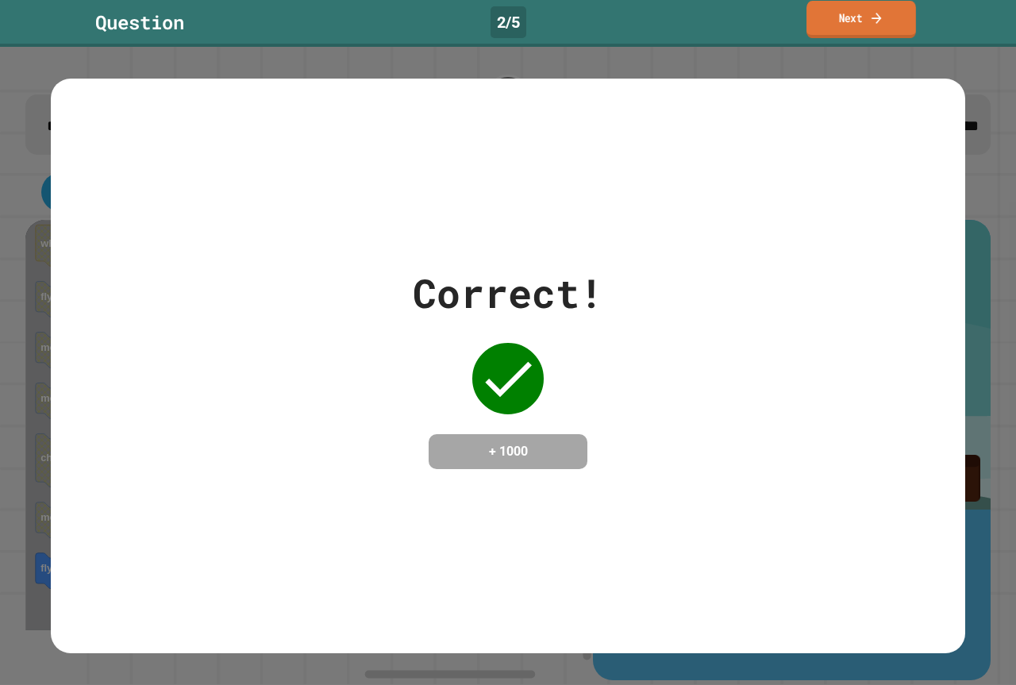
click at [824, 14] on link "Next" at bounding box center [861, 19] width 110 height 37
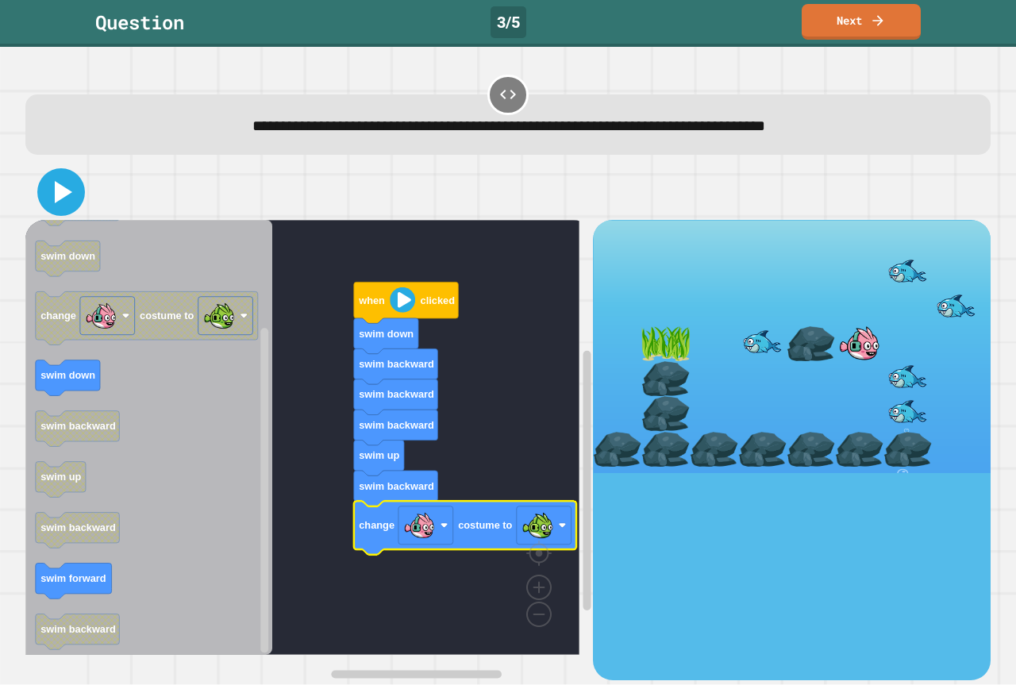
click at [58, 198] on icon at bounding box center [63, 192] width 17 height 22
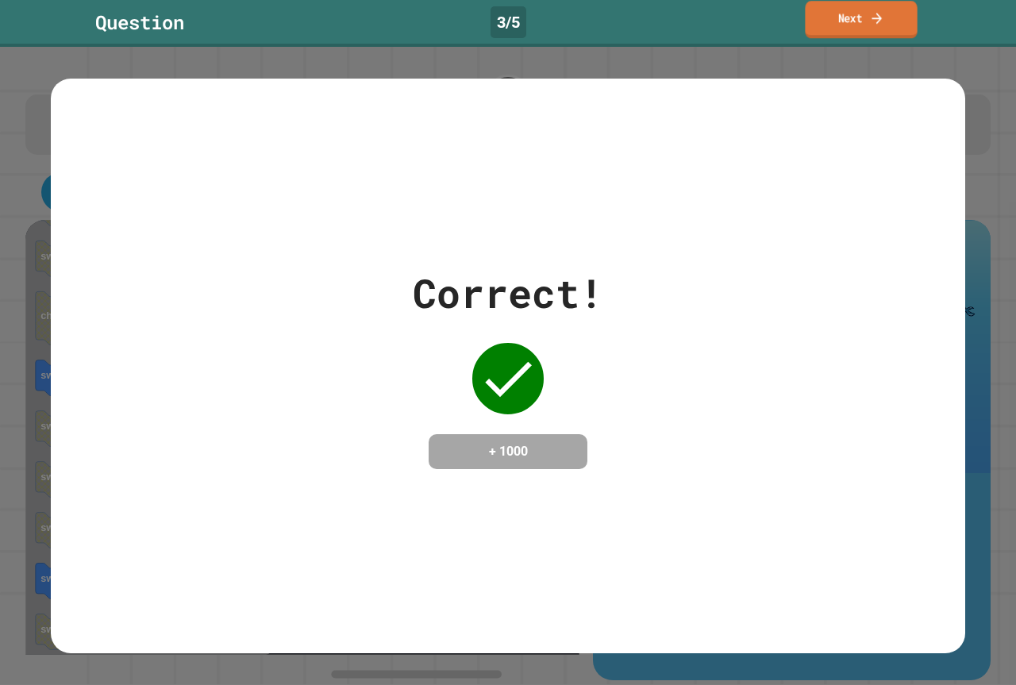
click at [855, 10] on link "Next" at bounding box center [861, 19] width 112 height 37
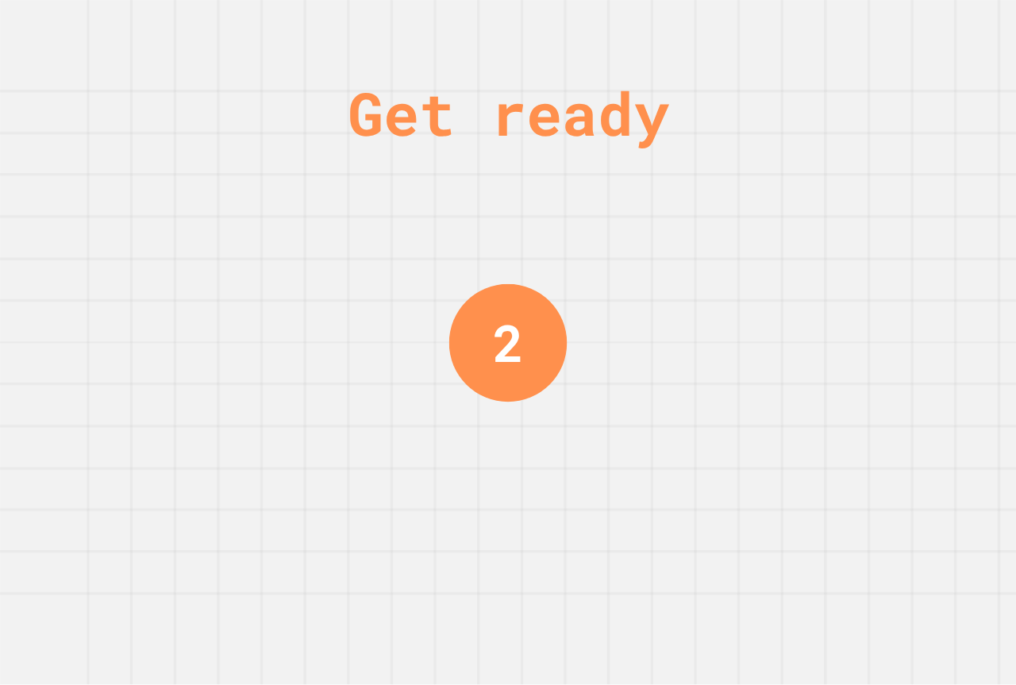
drag, startPoint x: 421, startPoint y: 337, endPoint x: 809, endPoint y: 308, distance: 389.1
click at [809, 308] on div "Get ready 2" at bounding box center [508, 342] width 1016 height 685
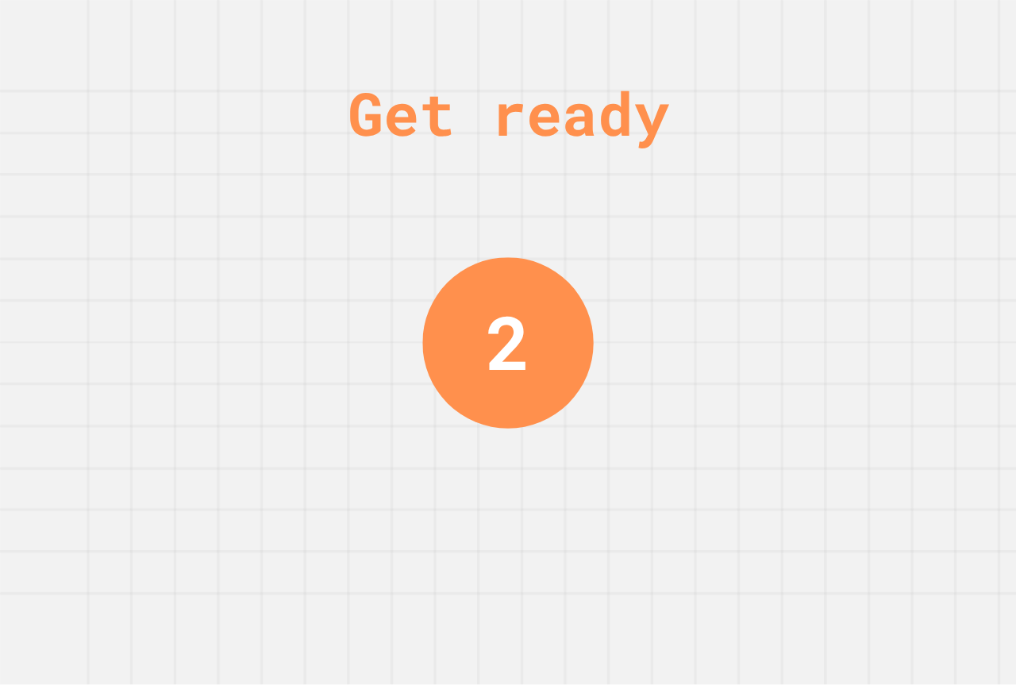
click at [769, 309] on div "Get ready 2" at bounding box center [508, 342] width 1016 height 685
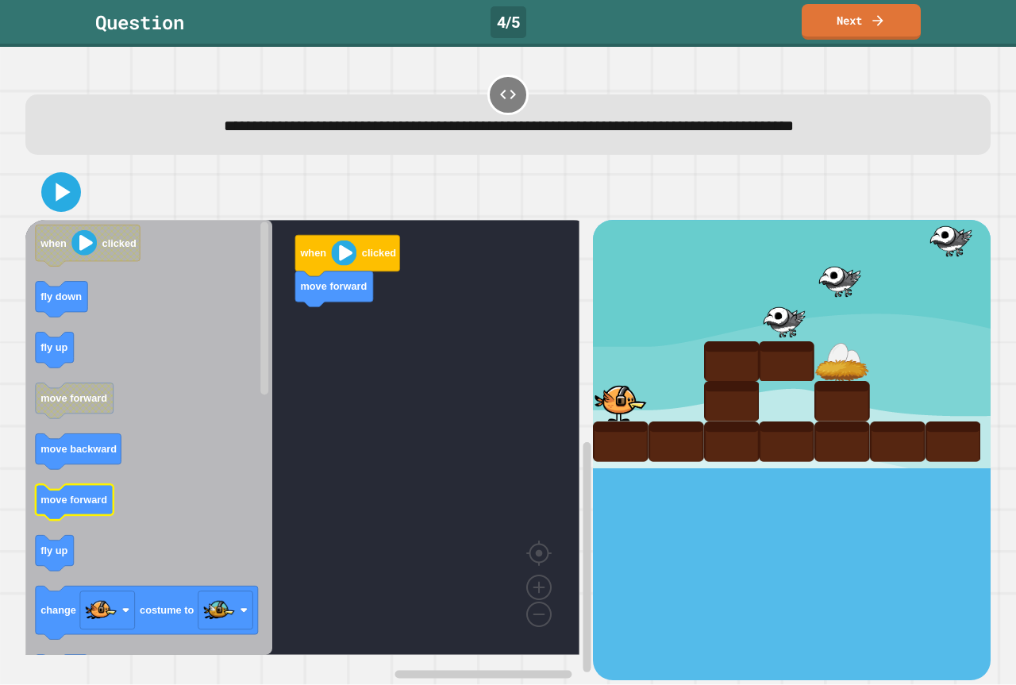
click at [90, 518] on rect "Blockly Workspace" at bounding box center [75, 503] width 78 height 36
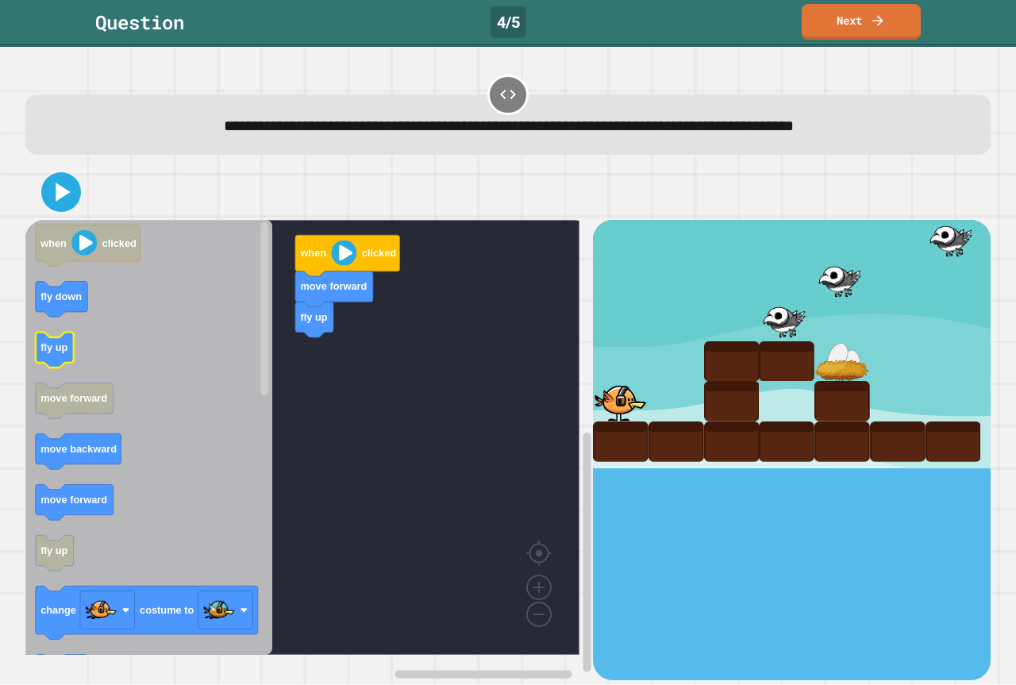
click at [73, 365] on icon "when clicked fly down fly up move forward move backward move forward fly up cha…" at bounding box center [148, 437] width 247 height 435
click at [33, 355] on icon "Blockly Workspace" at bounding box center [148, 437] width 247 height 435
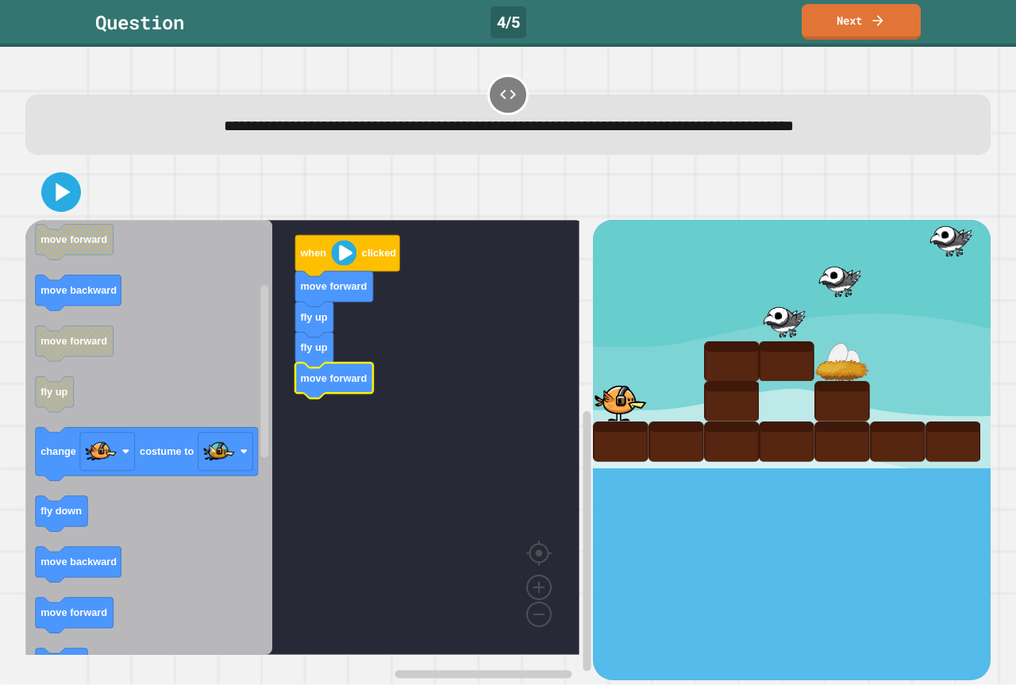
click at [79, 540] on icon "Blockly Workspace" at bounding box center [148, 437] width 247 height 435
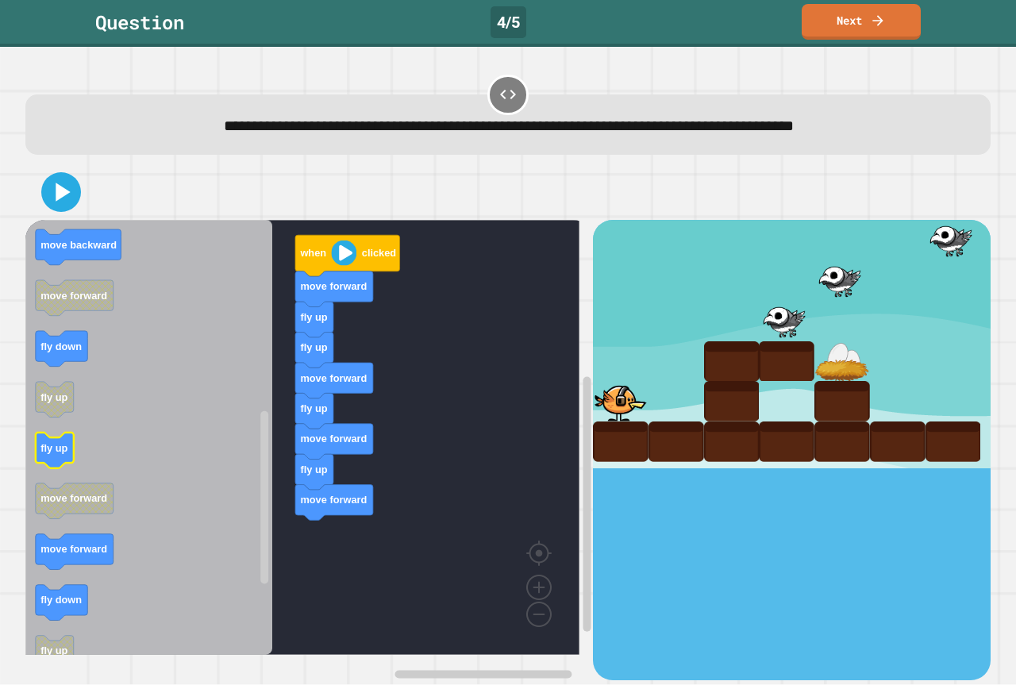
click at [42, 451] on g "fly up" at bounding box center [55, 450] width 38 height 36
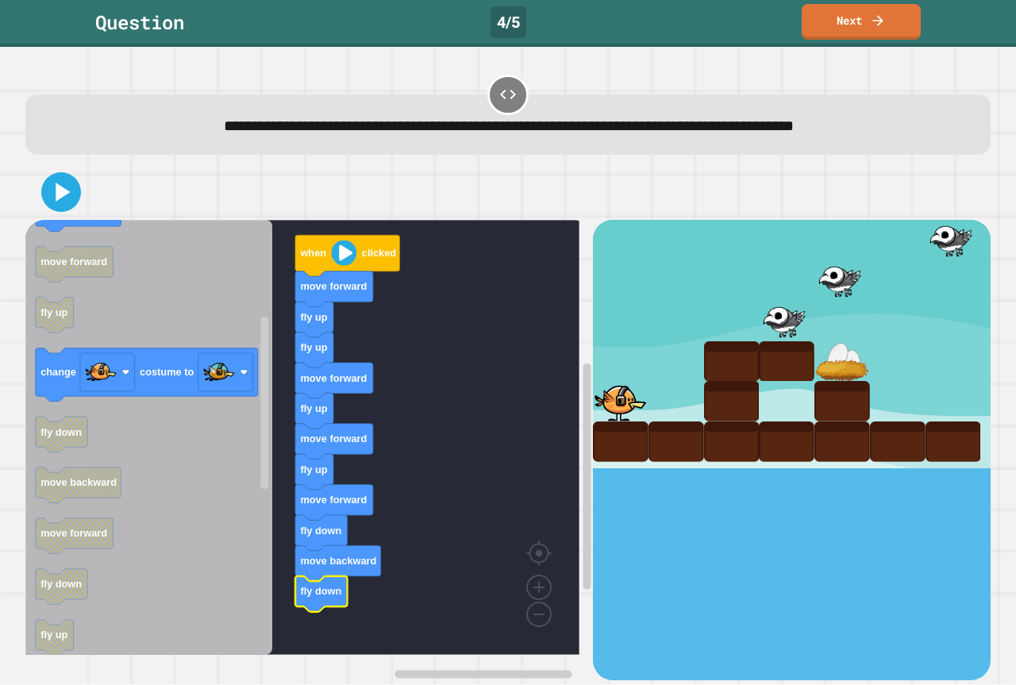
click at [171, 352] on icon "Blockly Workspace" at bounding box center [148, 437] width 247 height 435
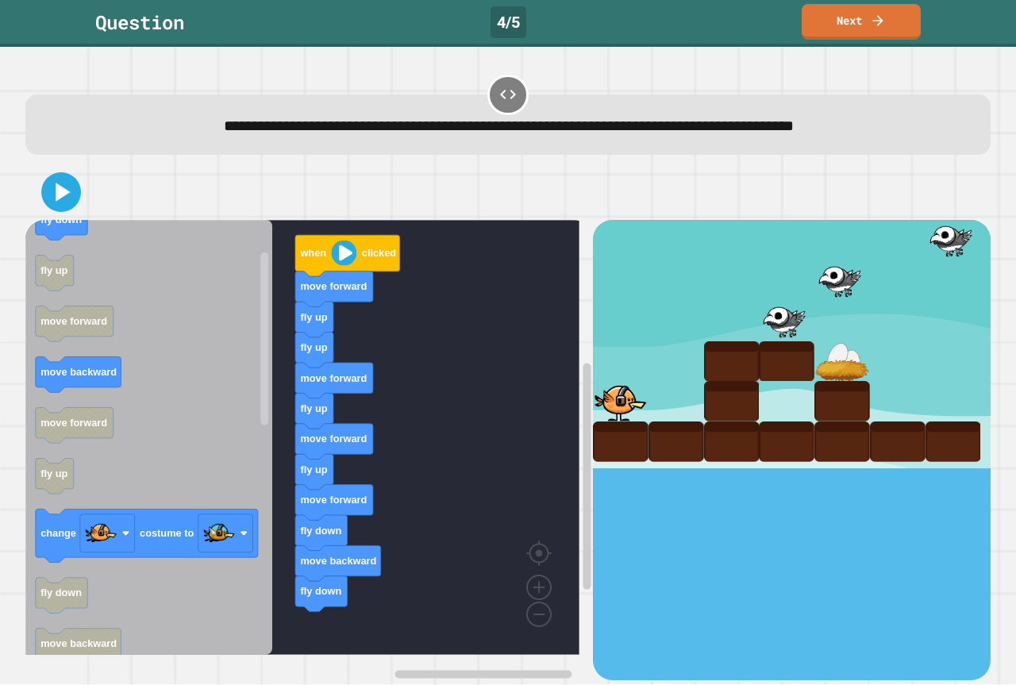
click at [259, 455] on div "when clicked move forward fly up fly up move forward fly up move forward fly up…" at bounding box center [308, 449] width 567 height 459
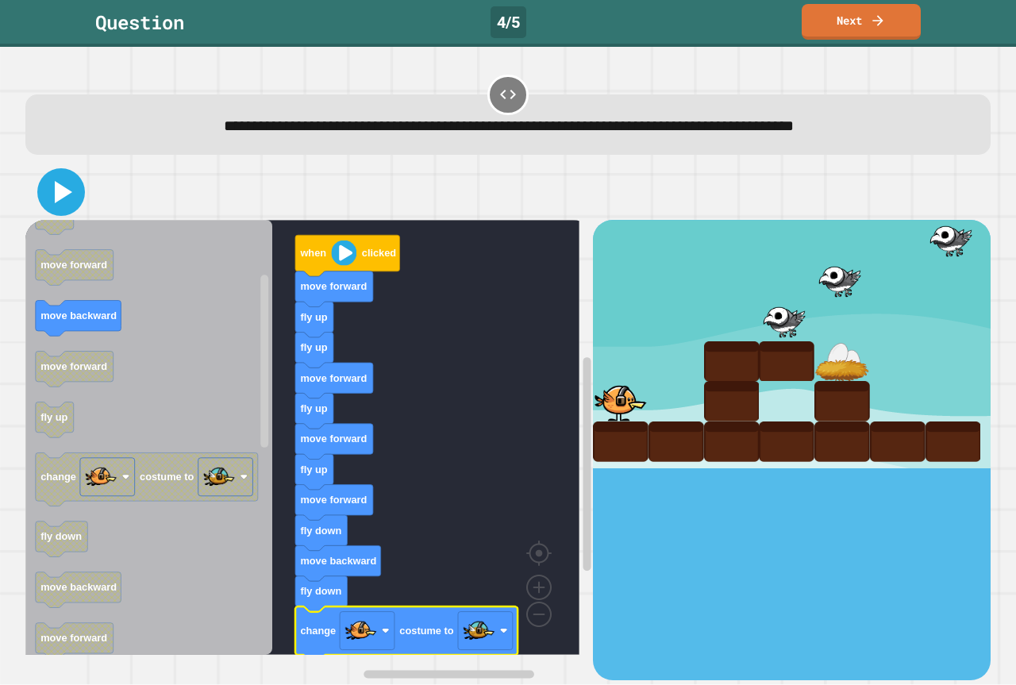
click at [60, 196] on icon at bounding box center [63, 192] width 17 height 22
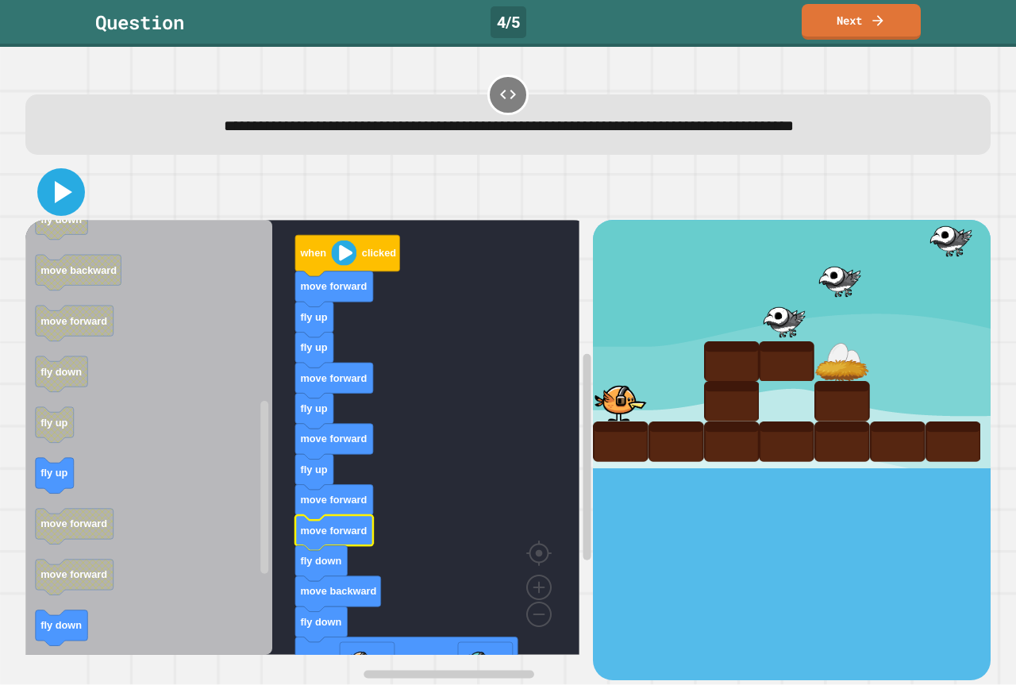
click at [58, 198] on icon at bounding box center [63, 192] width 17 height 22
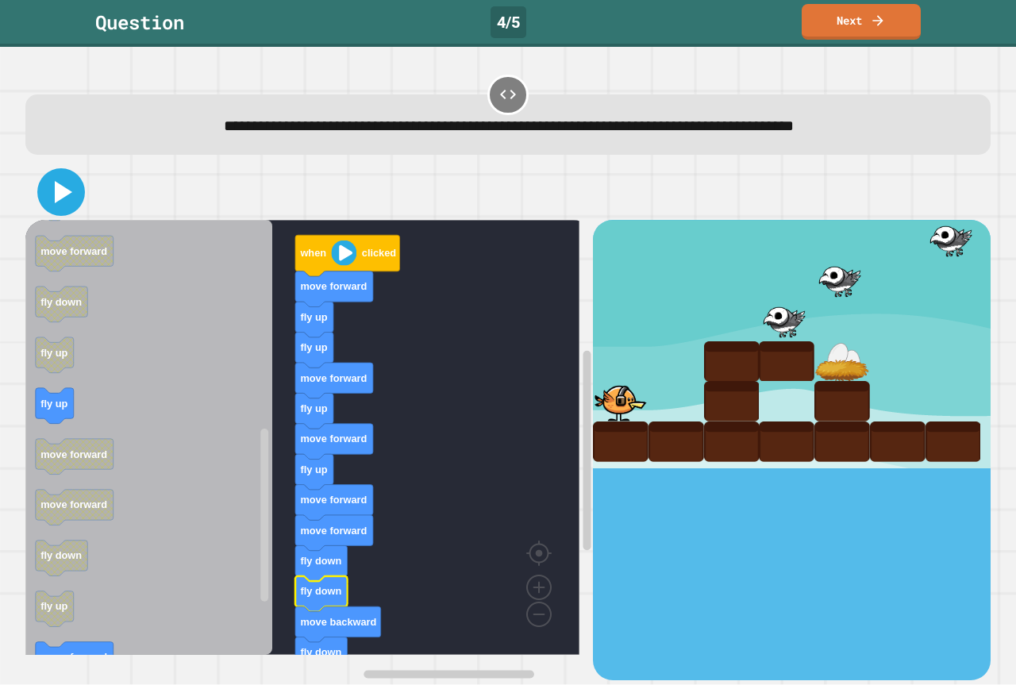
click at [53, 206] on icon at bounding box center [61, 192] width 38 height 38
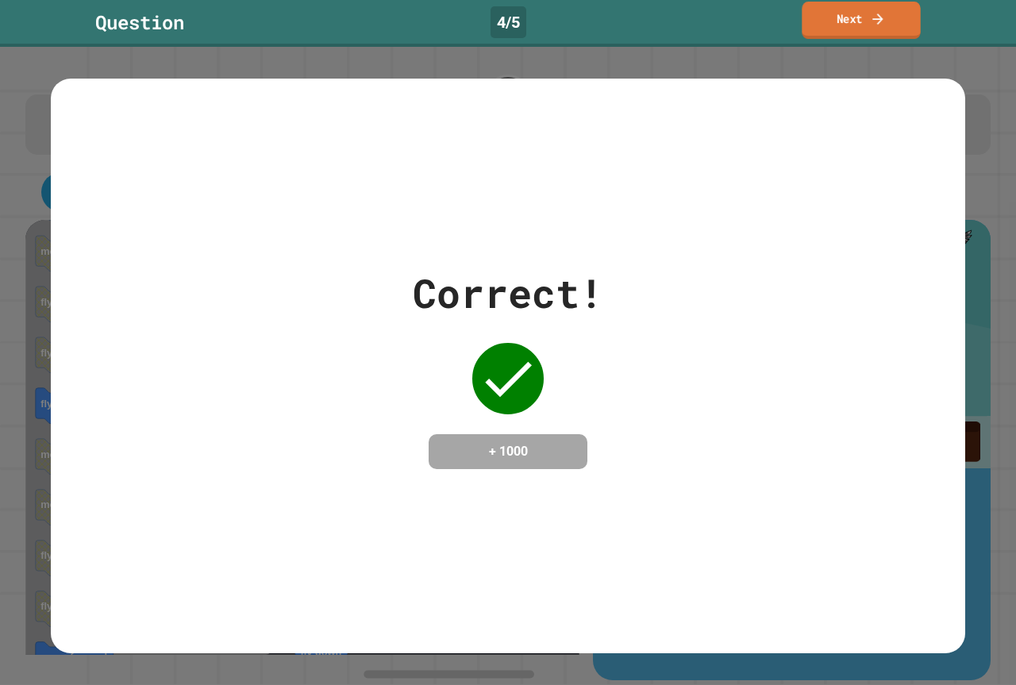
click at [870, 15] on icon at bounding box center [878, 18] width 16 height 17
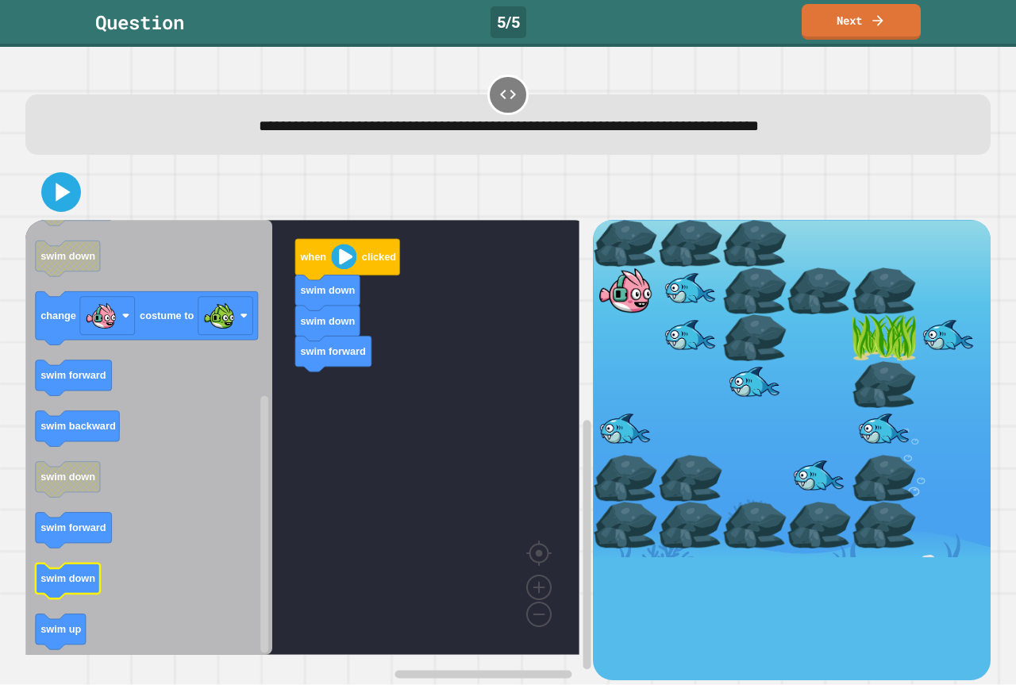
click at [86, 582] on icon "when clicked swim forward swim backward swim up swim up swim forward swim down …" at bounding box center [148, 437] width 247 height 435
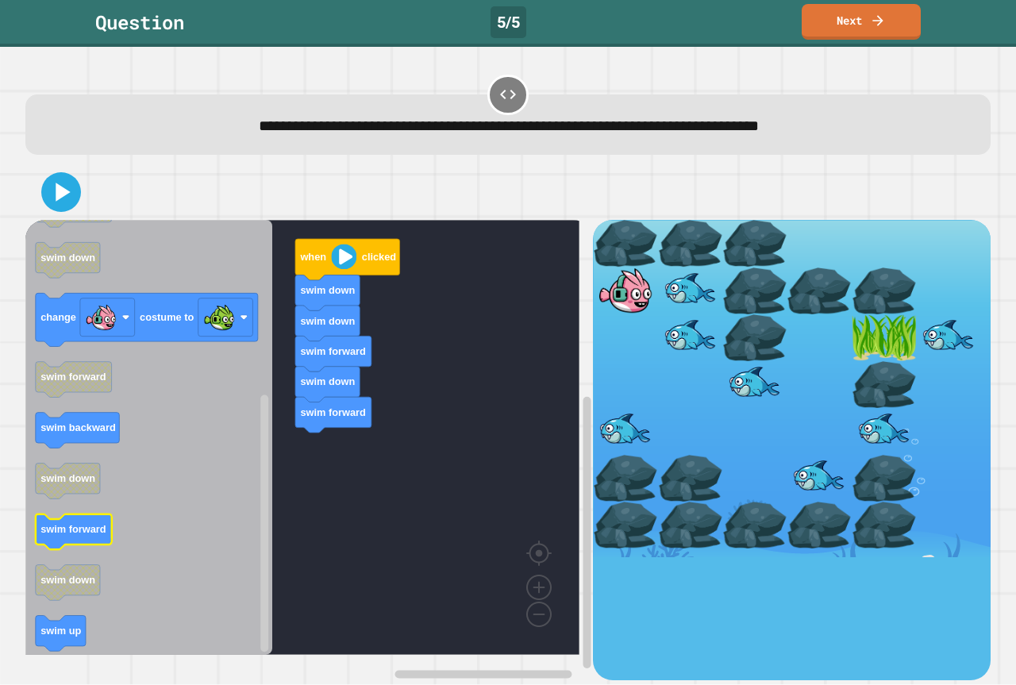
click at [71, 534] on icon "when clicked swim forward swim backward swim up swim up swim forward swim down …" at bounding box center [148, 437] width 247 height 435
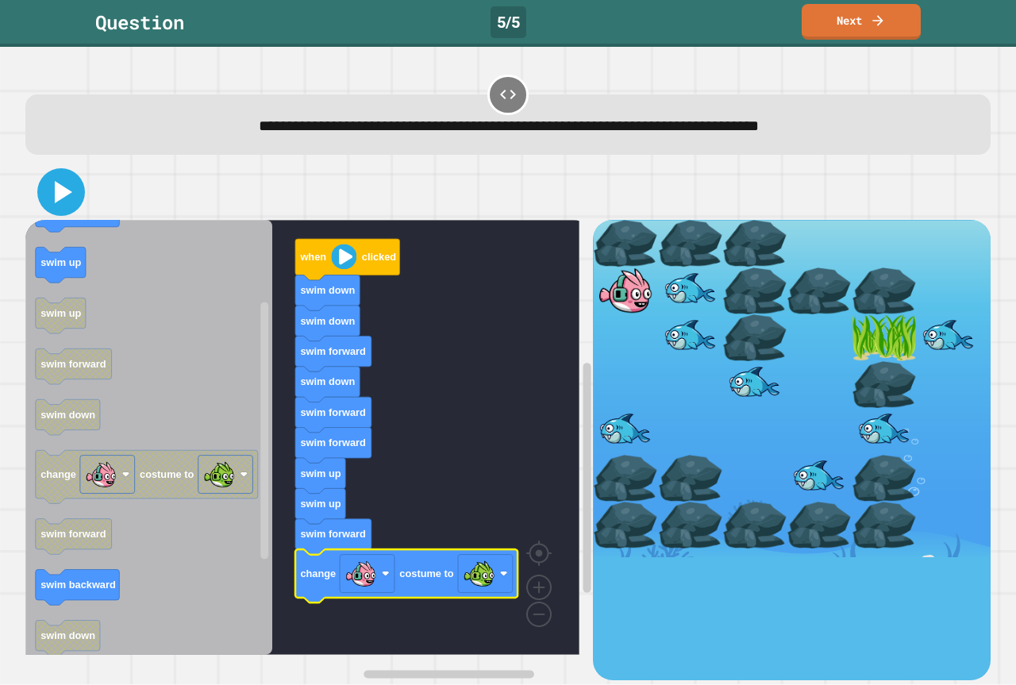
click at [72, 198] on icon at bounding box center [61, 192] width 38 height 38
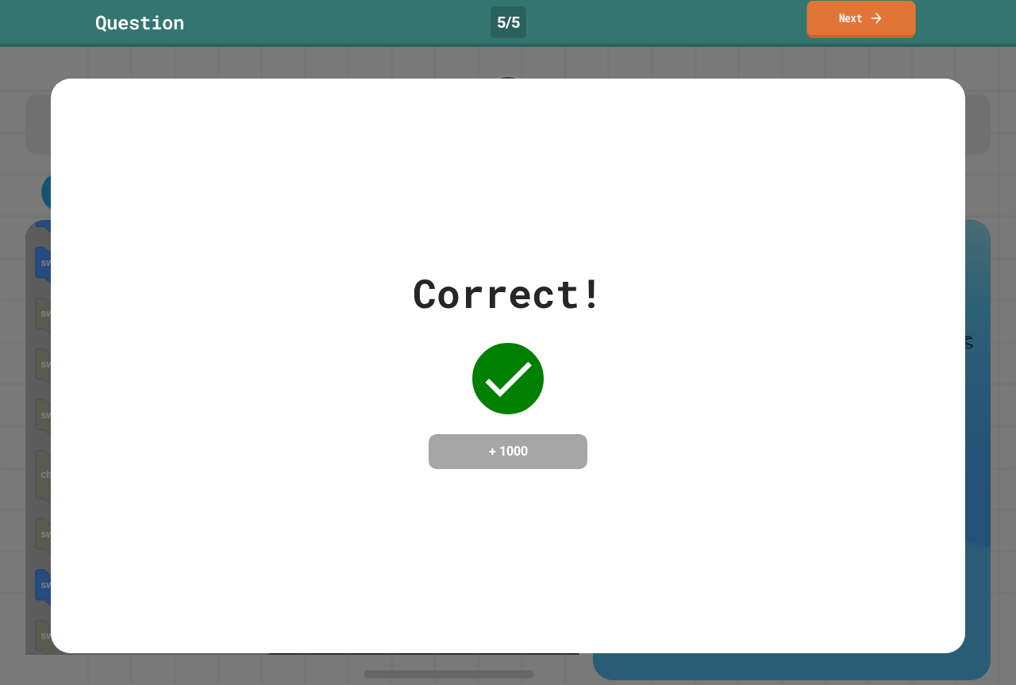
click at [843, 33] on link "Next" at bounding box center [860, 19] width 109 height 37
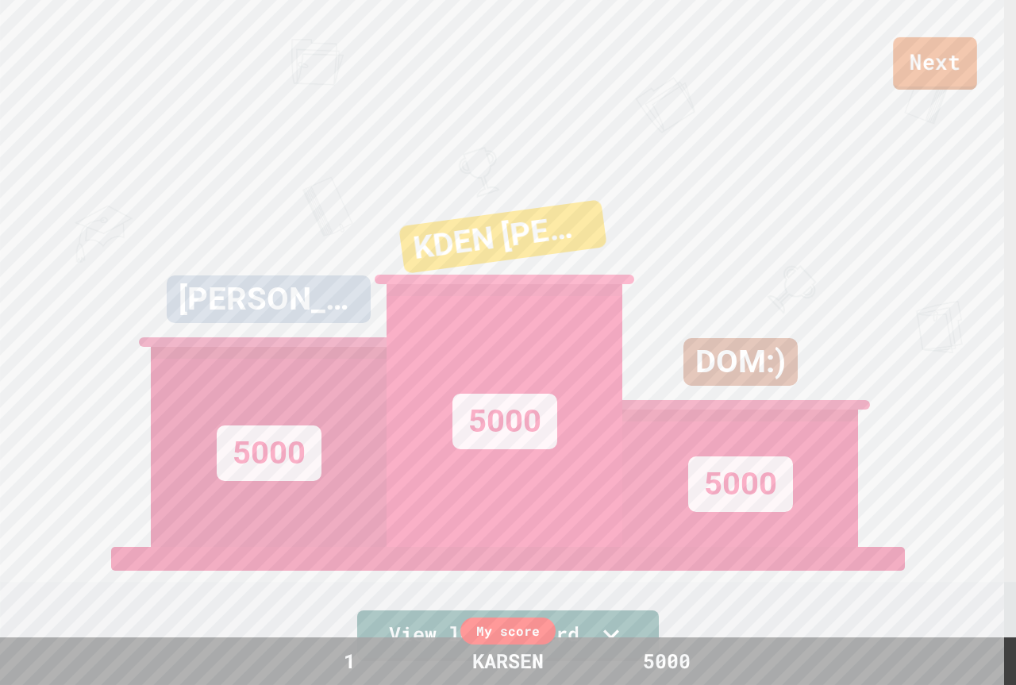
click at [919, 44] on link "Next" at bounding box center [935, 63] width 84 height 52
